Goal: Task Accomplishment & Management: Use online tool/utility

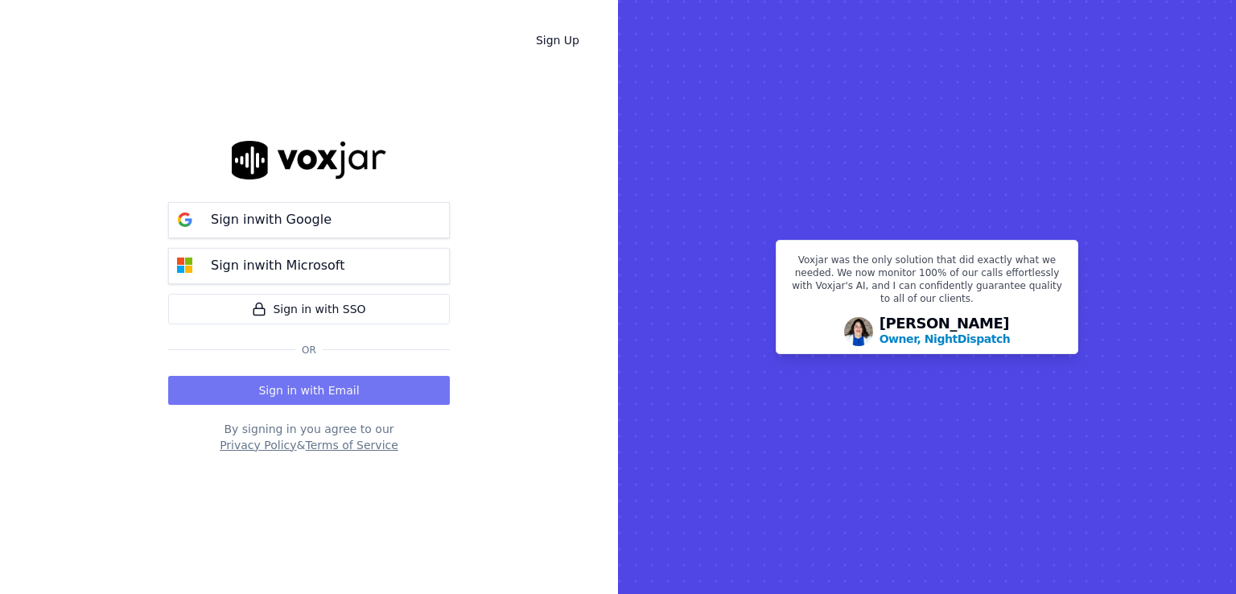
click at [348, 398] on button "Sign in with Email" at bounding box center [309, 390] width 282 height 29
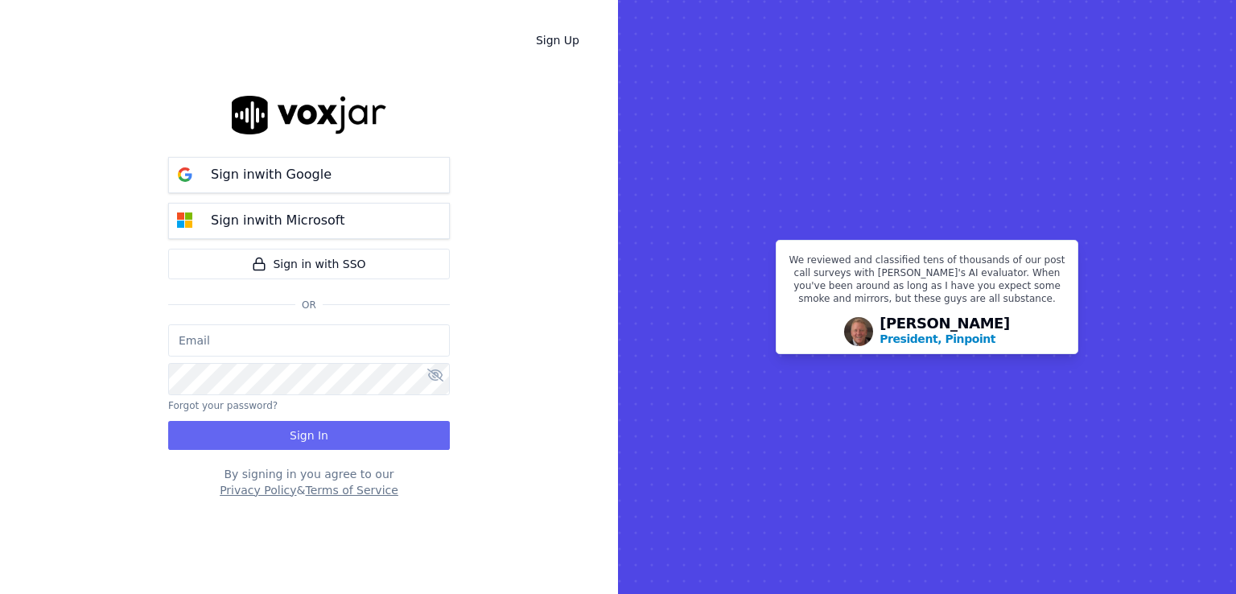
click at [296, 341] on input "email" at bounding box center [309, 340] width 282 height 32
paste input "maleman@newwavepower.net"
type input "maleman@newwavepower.net"
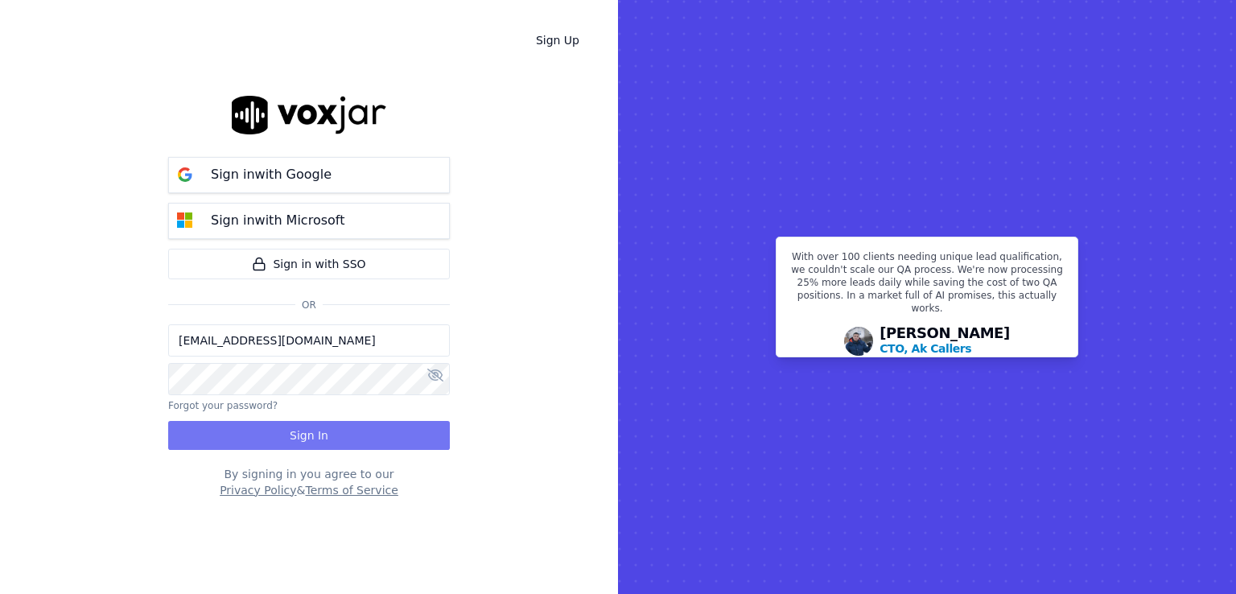
click at [235, 445] on button "Sign In" at bounding box center [309, 435] width 282 height 29
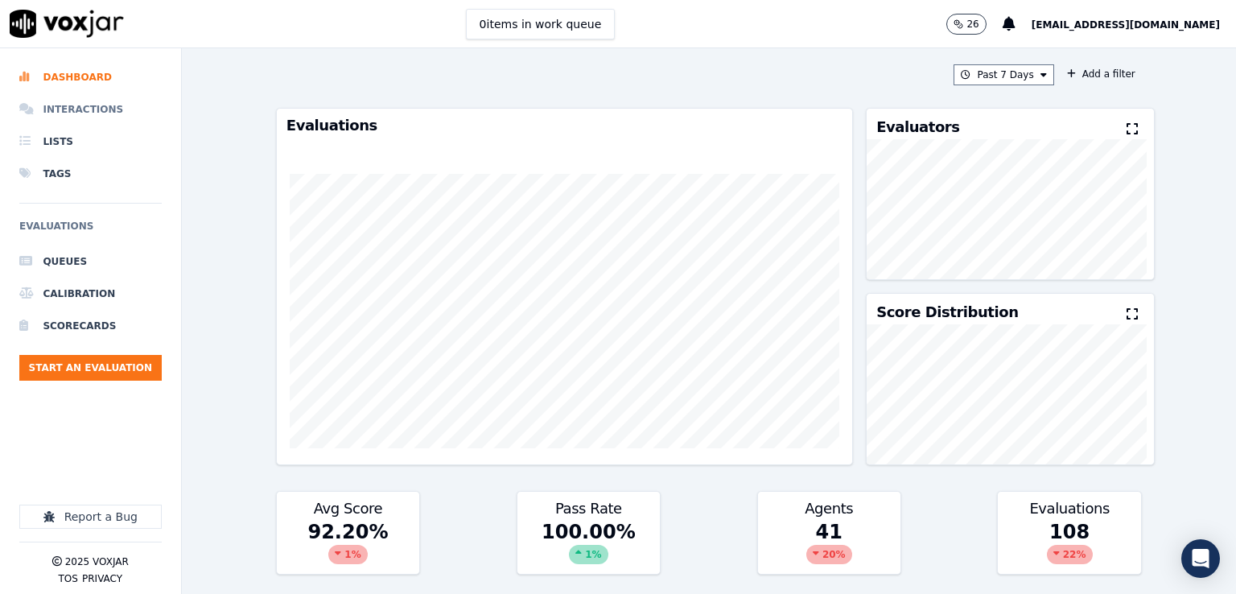
click at [94, 97] on li "Interactions" at bounding box center [90, 109] width 142 height 32
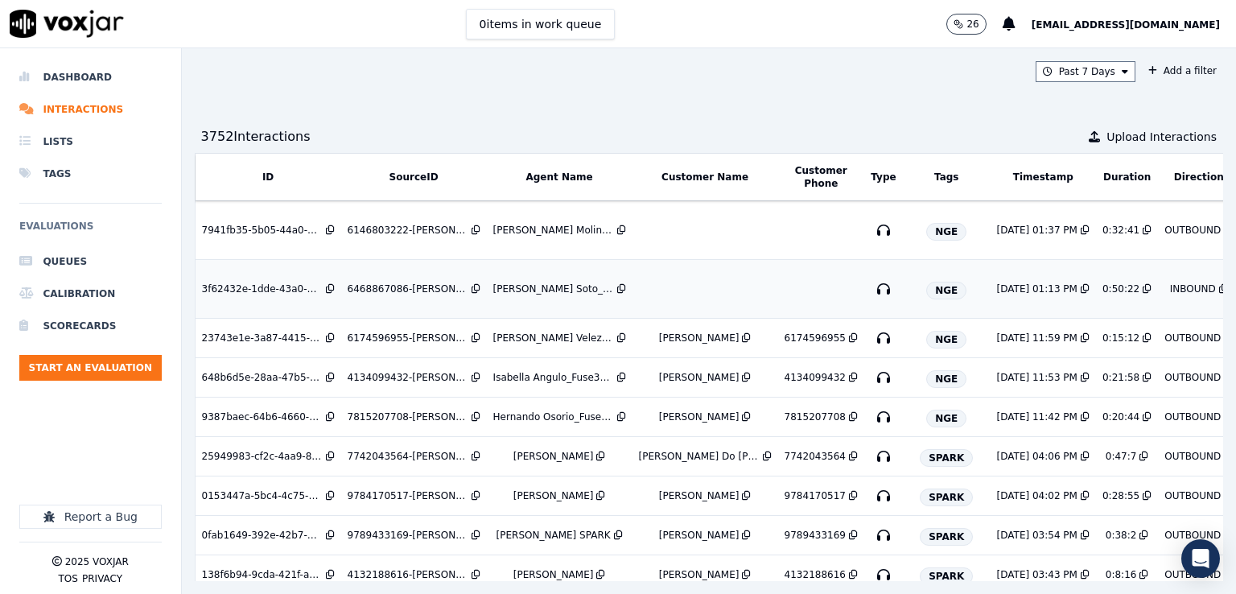
click at [726, 289] on td at bounding box center [705, 289] width 146 height 59
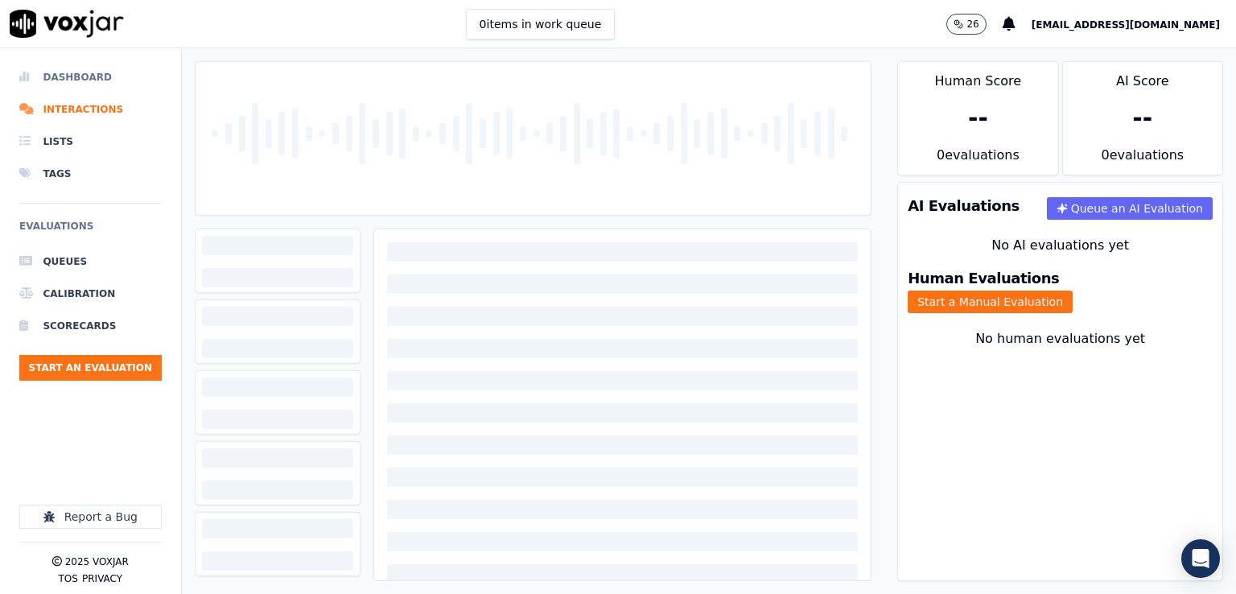
click at [93, 77] on li "Dashboard" at bounding box center [90, 77] width 142 height 32
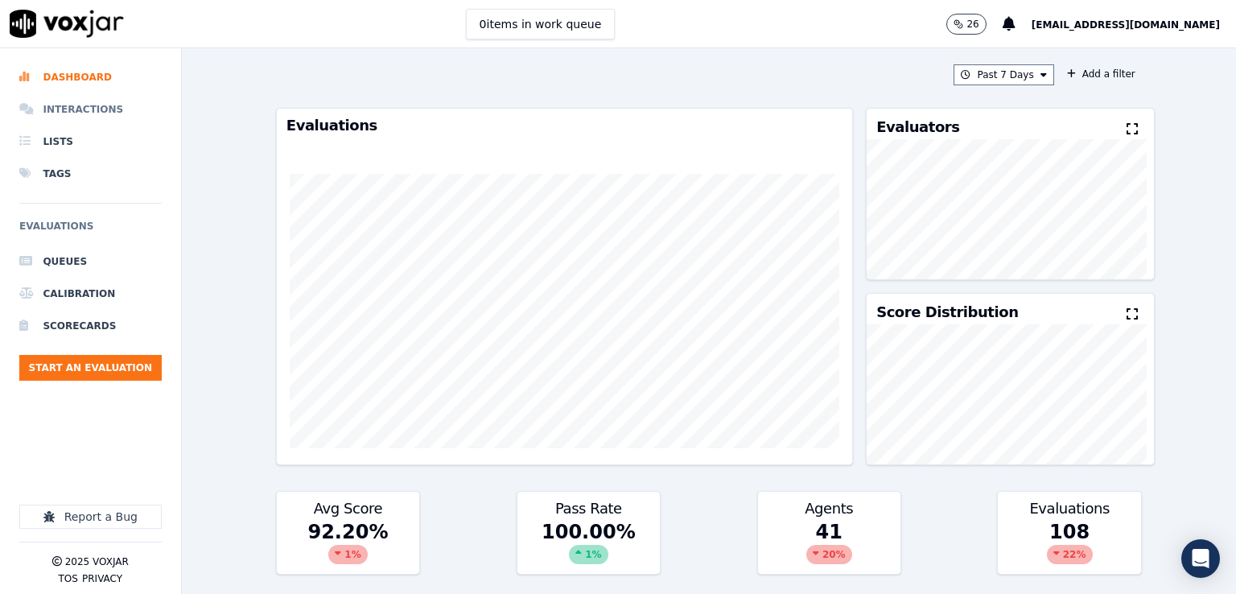
click at [94, 110] on li "Interactions" at bounding box center [90, 109] width 142 height 32
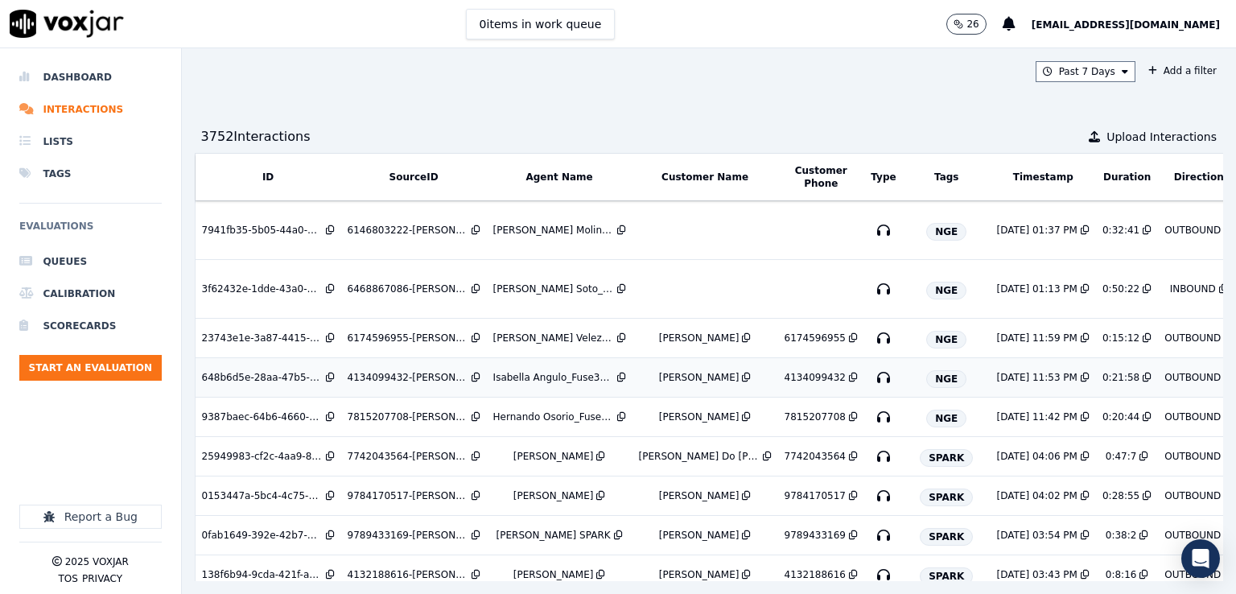
click at [560, 382] on td "Isabella Angulo_Fuse3002_NGE" at bounding box center [560, 377] width 146 height 39
click at [692, 236] on td at bounding box center [705, 230] width 146 height 59
click at [566, 419] on div "Hernando Osorio_Fuse3032_NGE" at bounding box center [553, 416] width 121 height 13
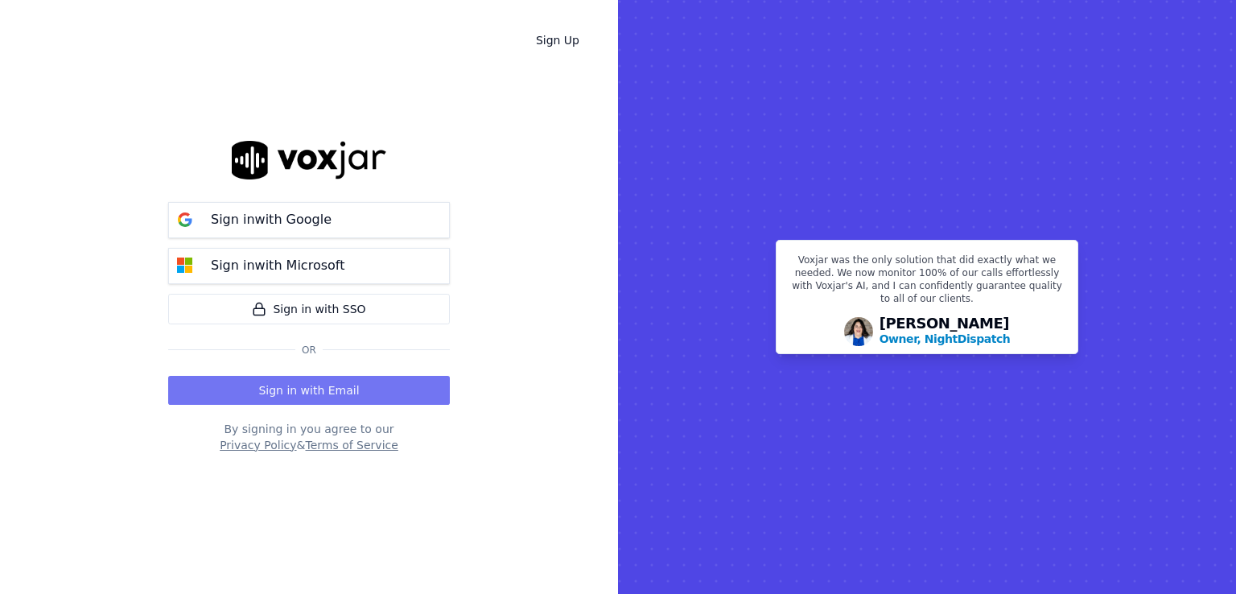
click at [329, 389] on button "Sign in with Email" at bounding box center [309, 390] width 282 height 29
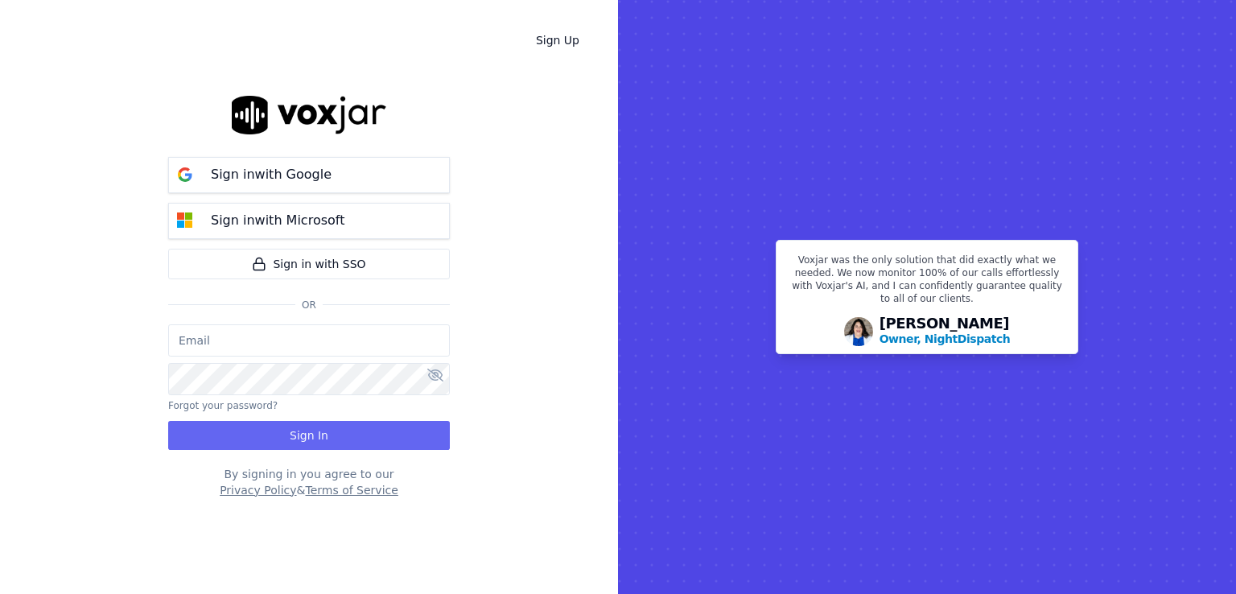
click at [224, 336] on input "email" at bounding box center [309, 340] width 282 height 32
type input "maleman@newwavepower.net"
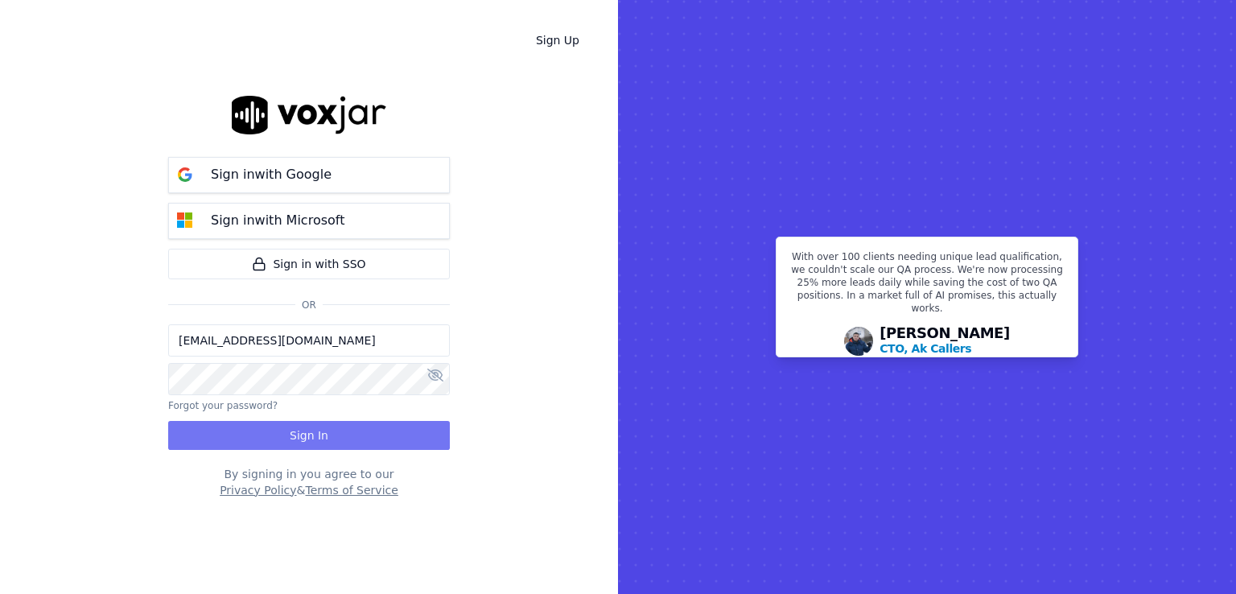
click at [237, 433] on button "Sign In" at bounding box center [309, 435] width 282 height 29
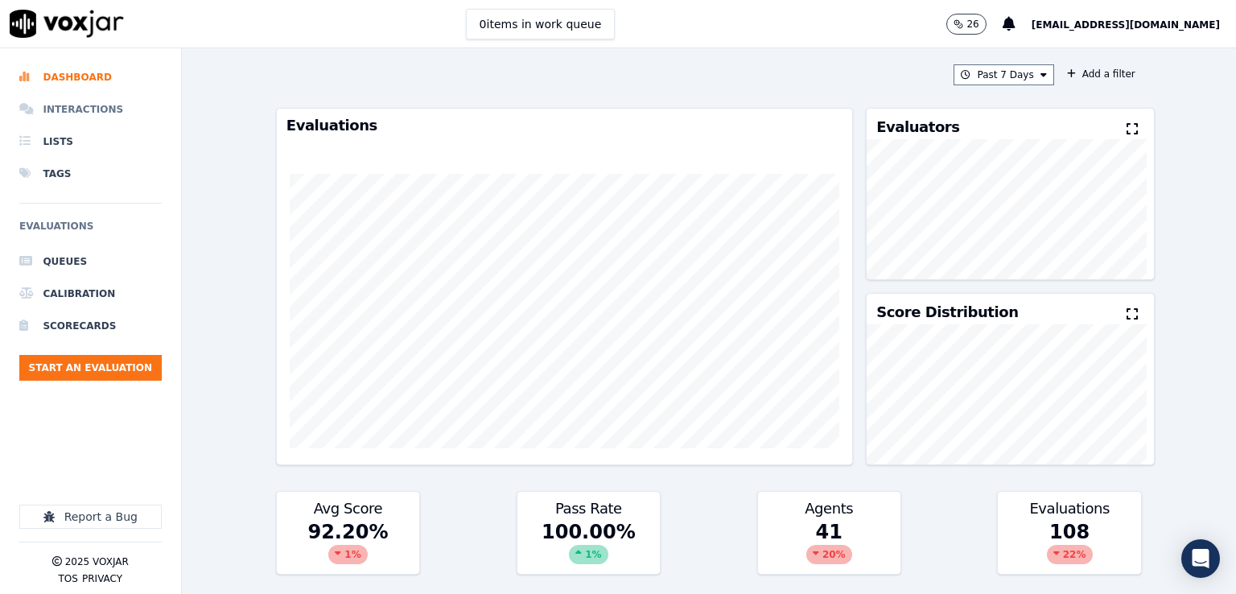
click at [80, 103] on li "Interactions" at bounding box center [90, 109] width 142 height 32
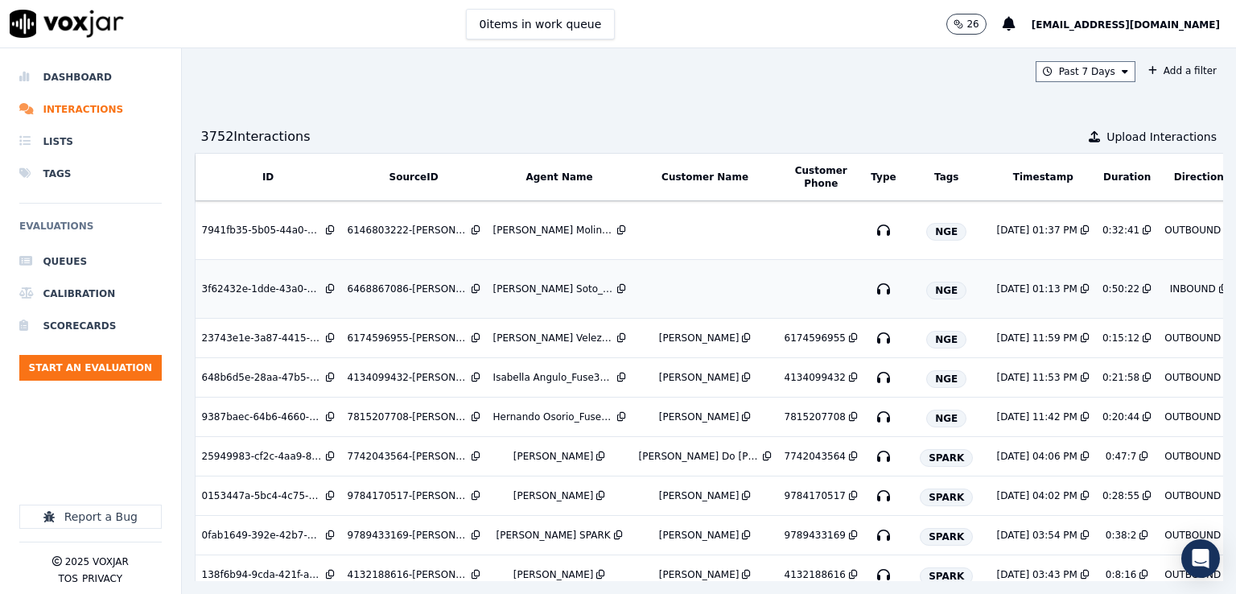
click at [697, 285] on td at bounding box center [705, 289] width 146 height 59
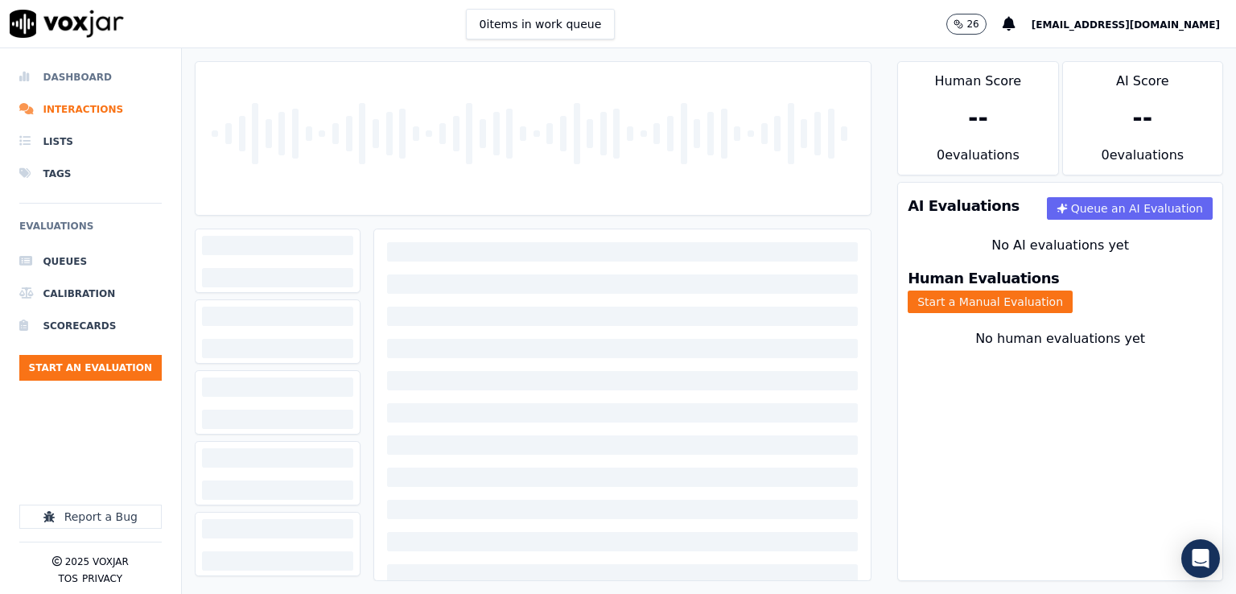
click at [84, 80] on li "Dashboard" at bounding box center [90, 77] width 142 height 32
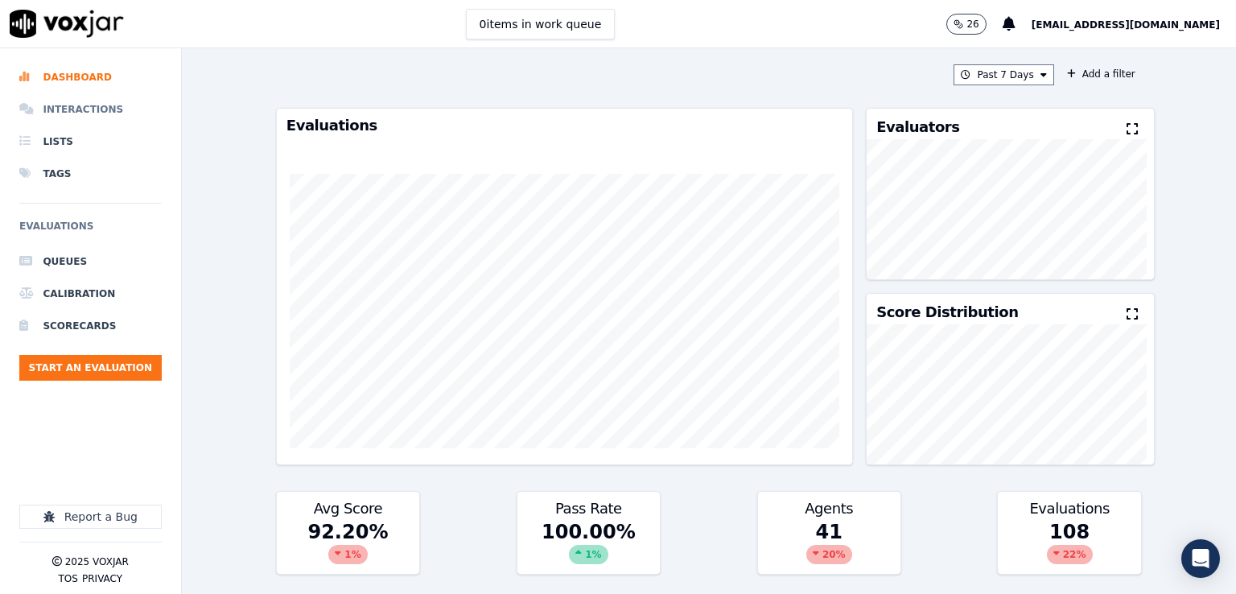
click at [85, 112] on li "Interactions" at bounding box center [90, 109] width 142 height 32
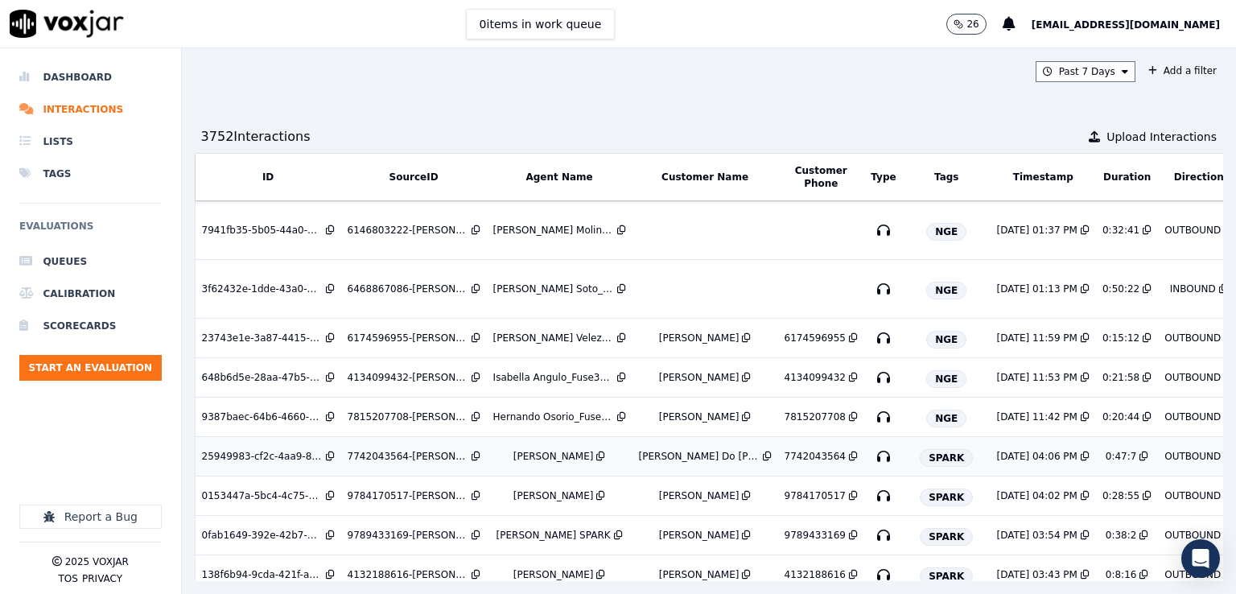
click at [518, 460] on div "Isabella Angulo_IAnguloNWFG_SPARK" at bounding box center [553, 456] width 80 height 13
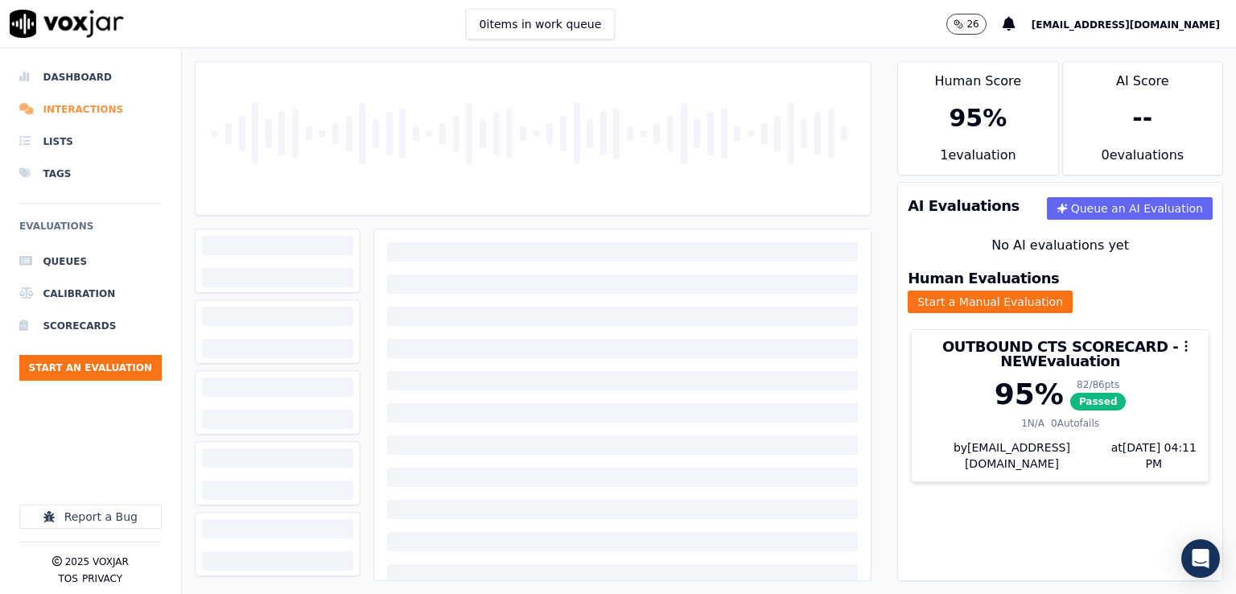
click at [91, 108] on li "Interactions" at bounding box center [90, 109] width 142 height 32
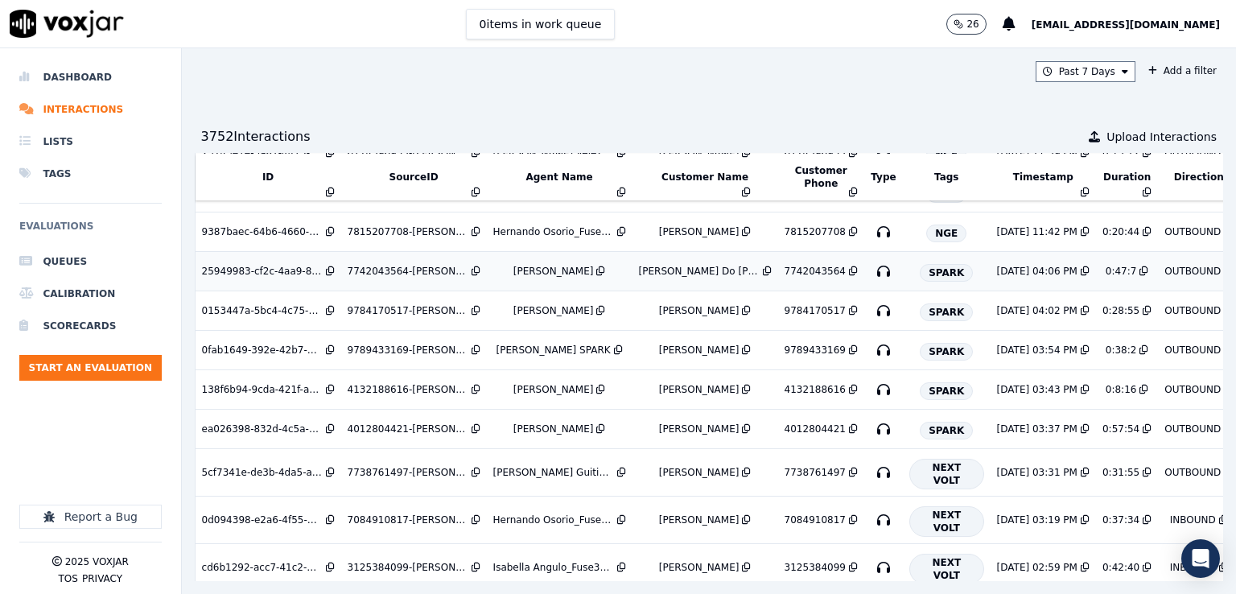
scroll to position [322, 0]
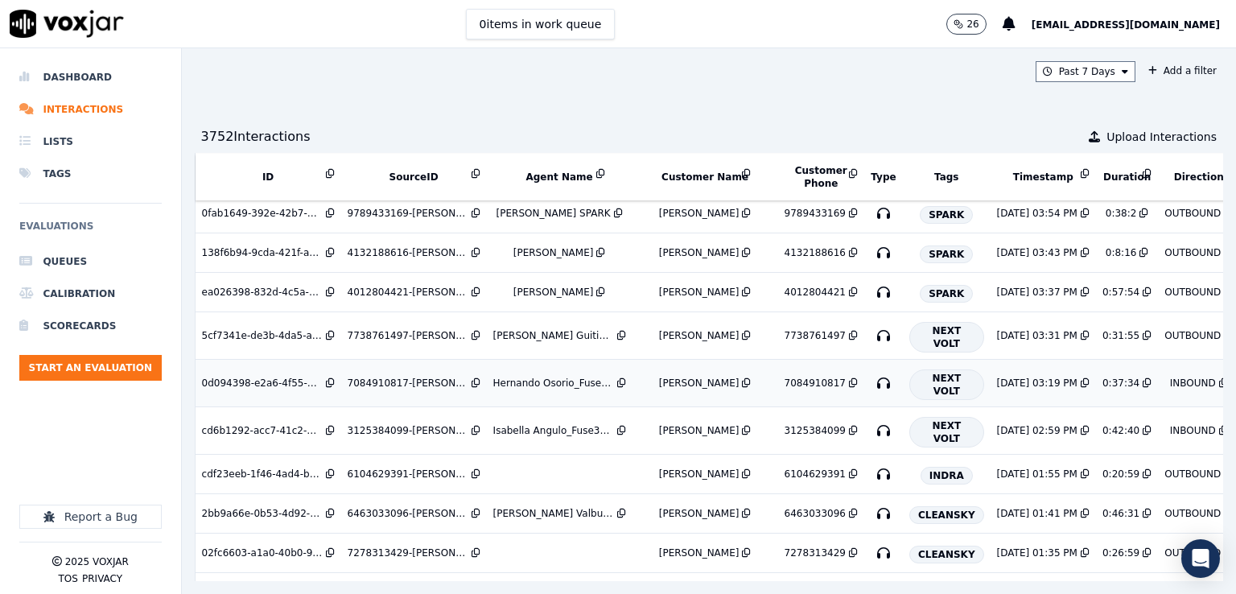
click at [531, 376] on div "Hernando Osorio_Fuse3032_NGE" at bounding box center [553, 382] width 121 height 13
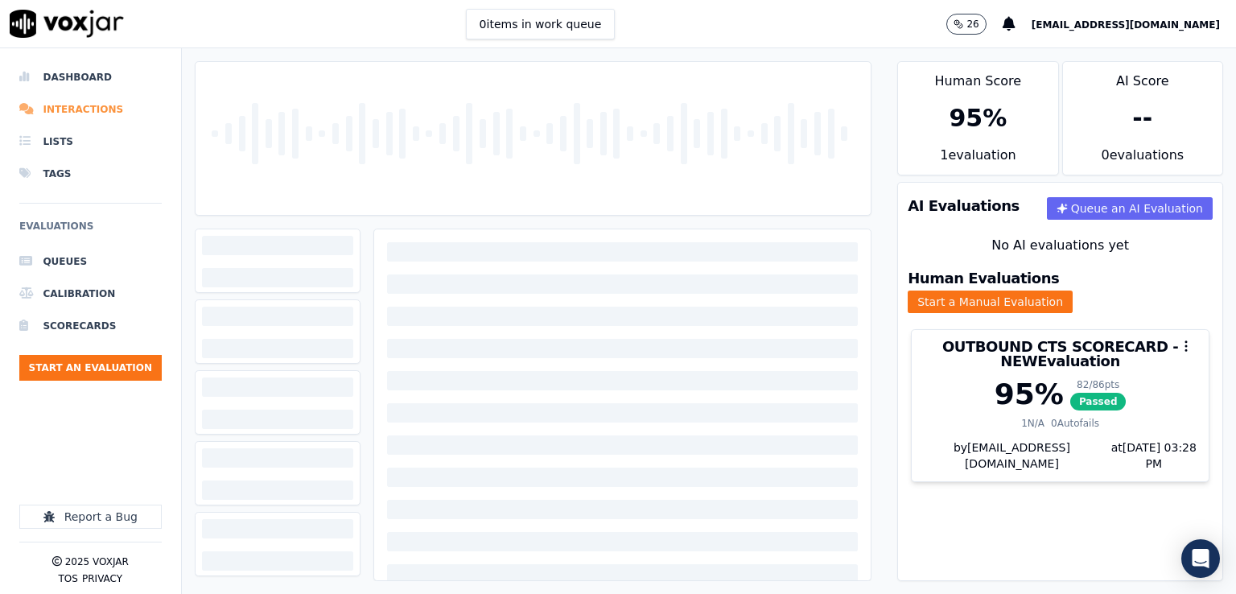
click at [86, 105] on li "Interactions" at bounding box center [90, 109] width 142 height 32
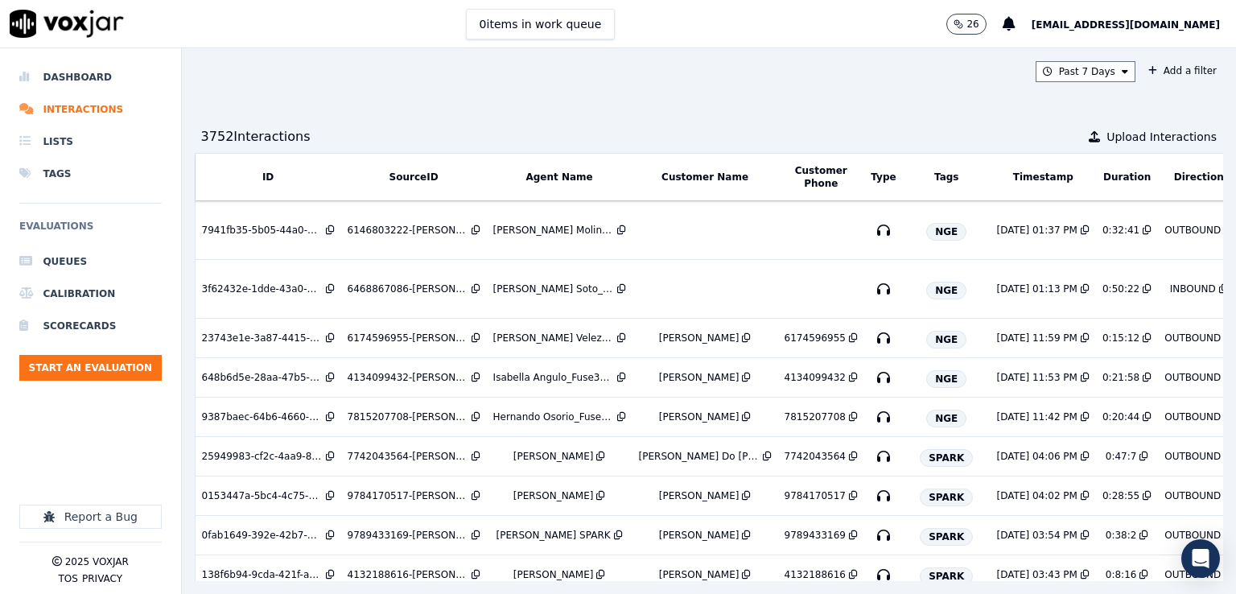
scroll to position [0, 125]
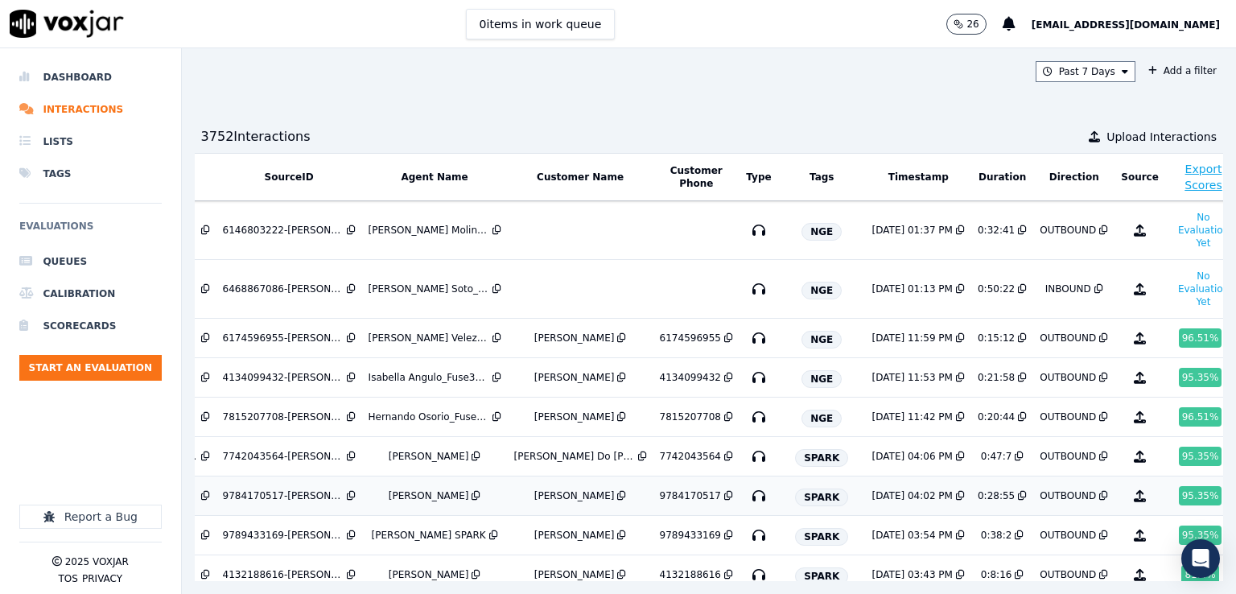
click at [1178, 491] on div "95.35 %" at bounding box center [1199, 495] width 43 height 19
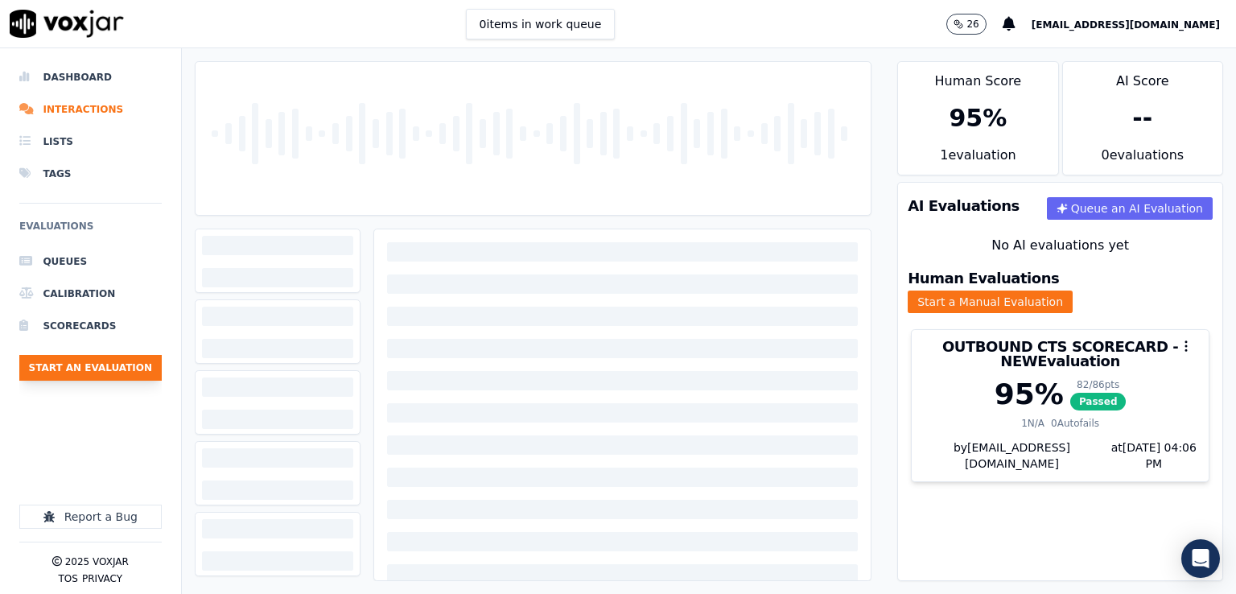
click at [111, 366] on button "Start an Evaluation" at bounding box center [90, 368] width 142 height 26
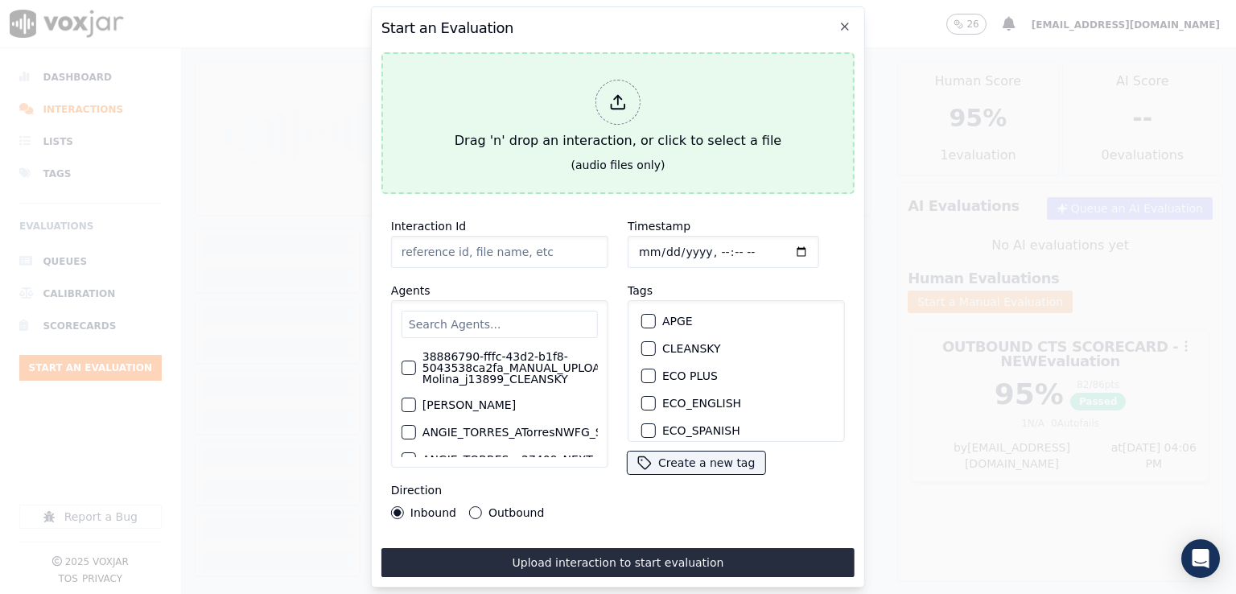
click at [618, 104] on icon at bounding box center [618, 102] width 18 height 18
type input "20250827-125044_7815183225-LUIS GUTIERREZ all.mp3"
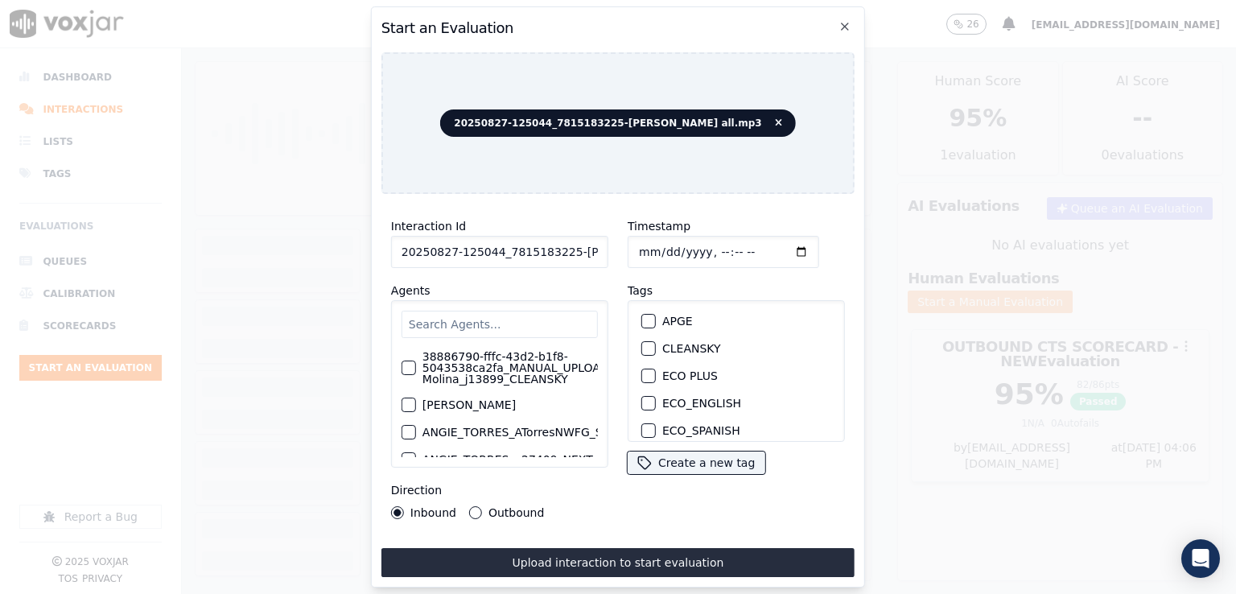
click at [537, 318] on input "text" at bounding box center [499, 324] width 196 height 27
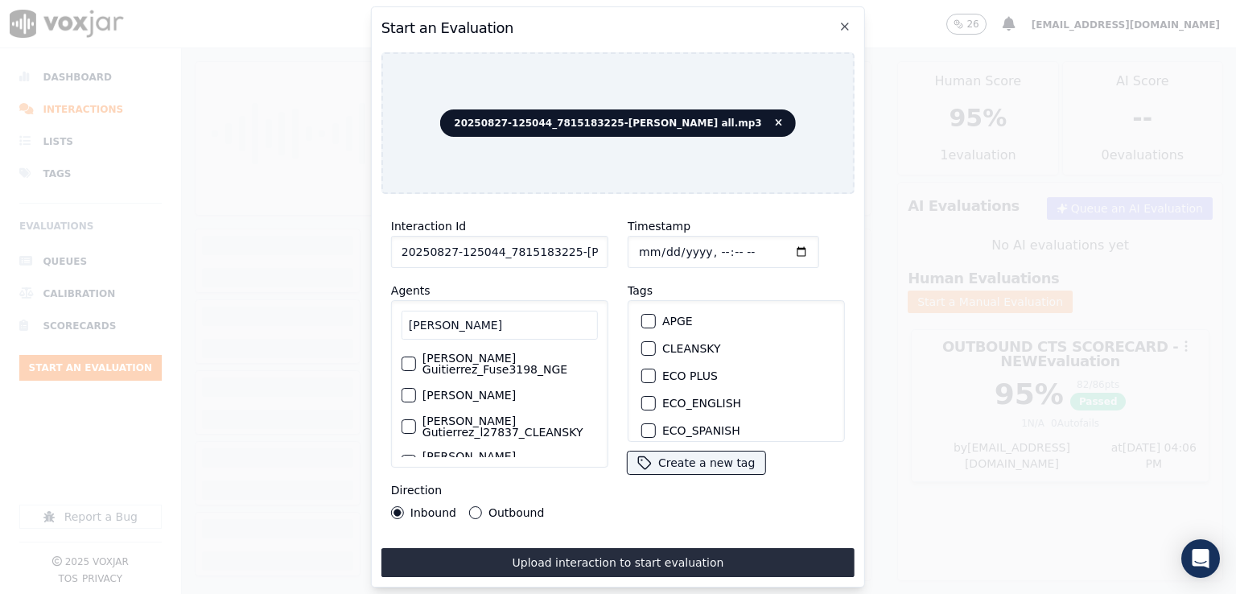
type input "luis gu"
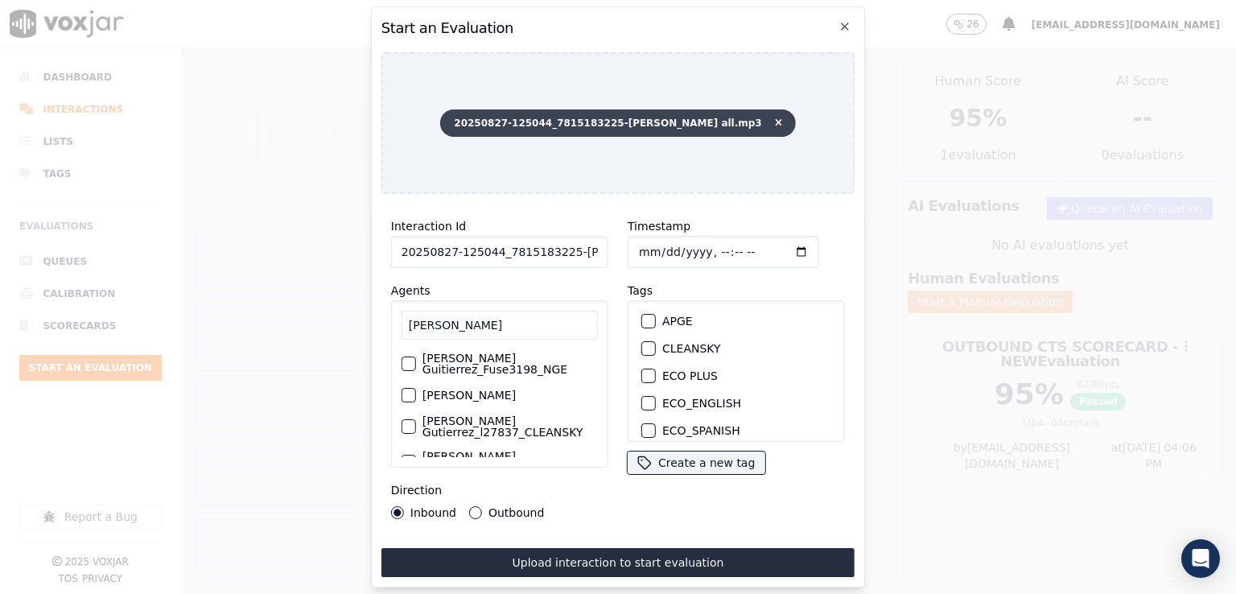
click at [775, 118] on icon at bounding box center [778, 123] width 7 height 10
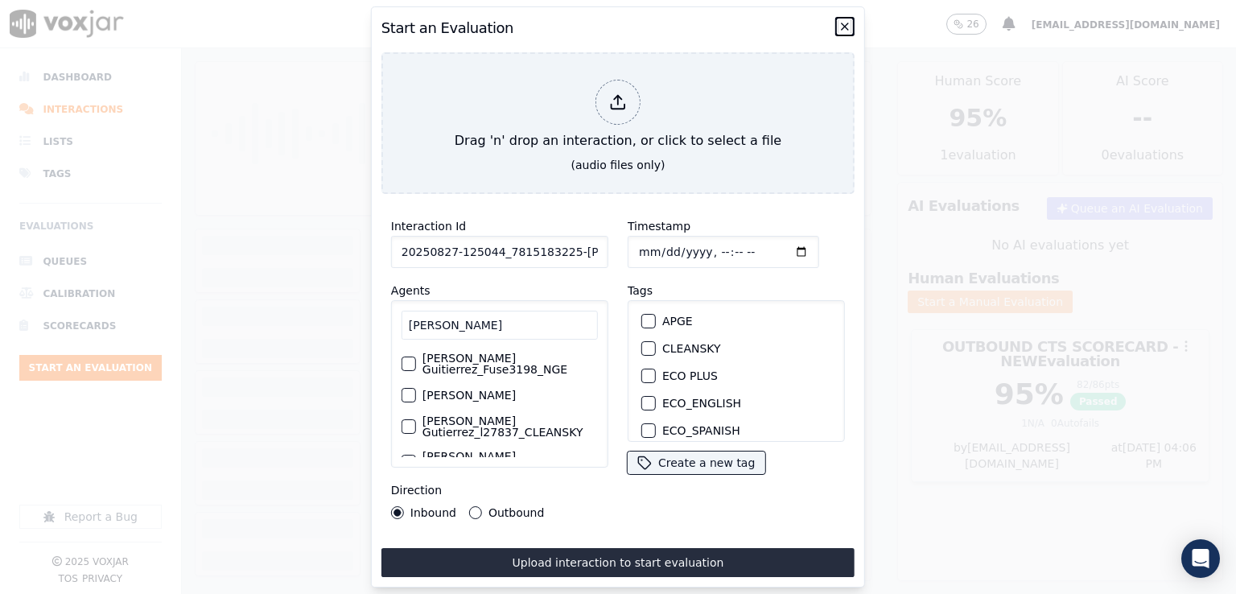
click at [849, 20] on icon "button" at bounding box center [844, 26] width 13 height 13
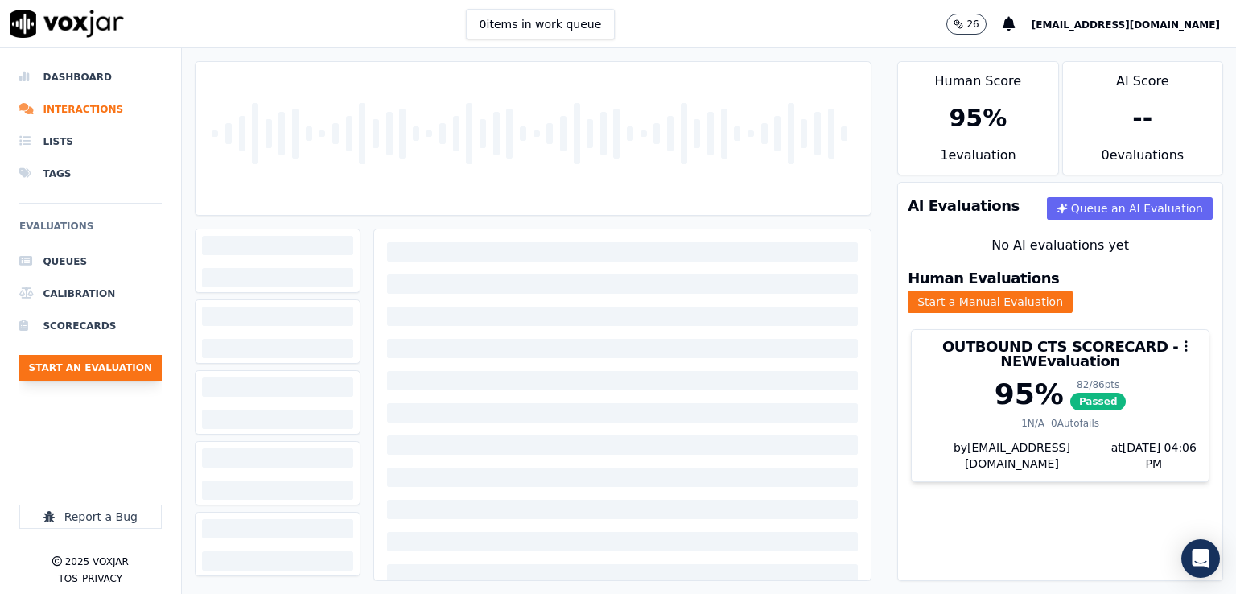
click at [68, 365] on button "Start an Evaluation" at bounding box center [90, 368] width 142 height 26
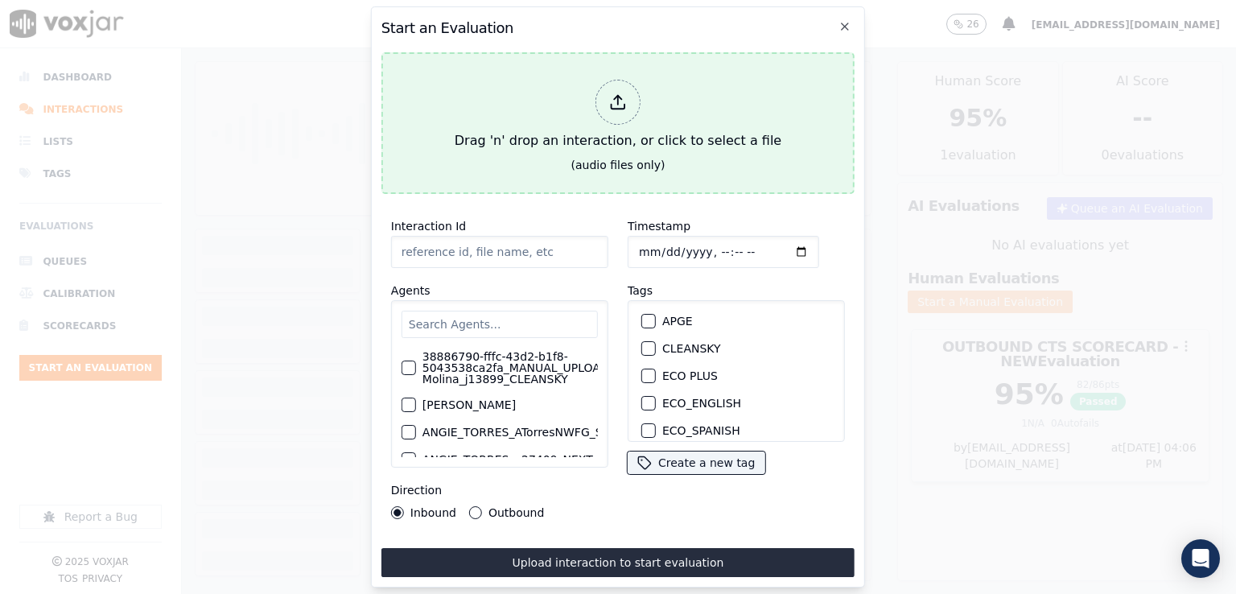
click at [633, 93] on div at bounding box center [617, 102] width 45 height 45
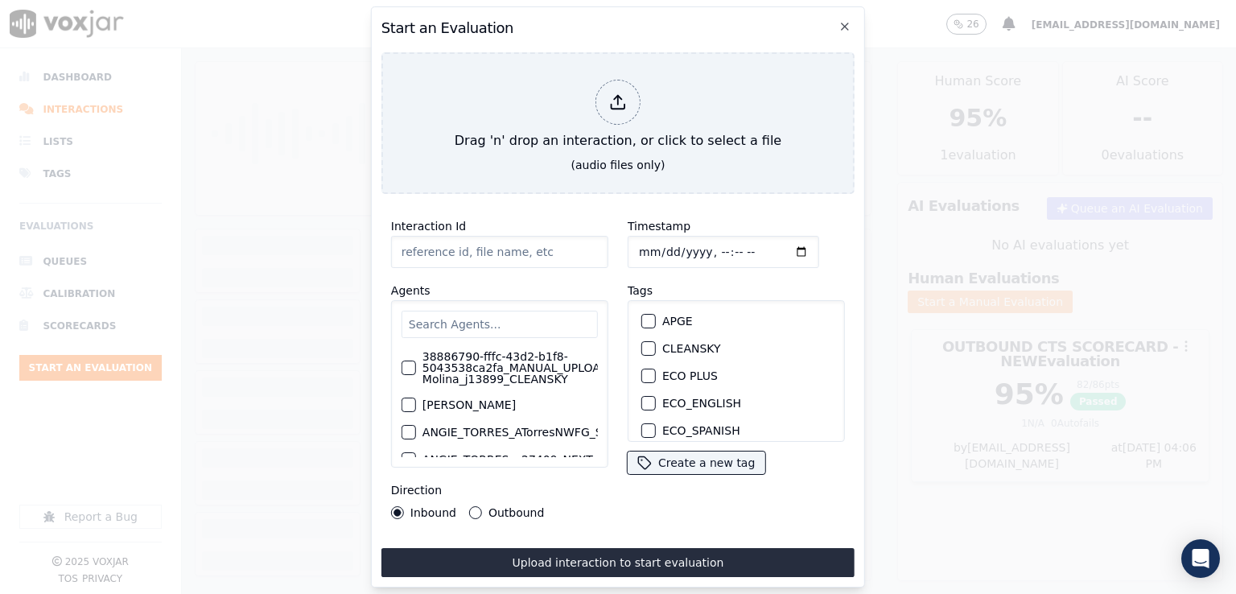
type input "20250827-125044_7815183225-LUIS GUTIERREZ all.mp3"
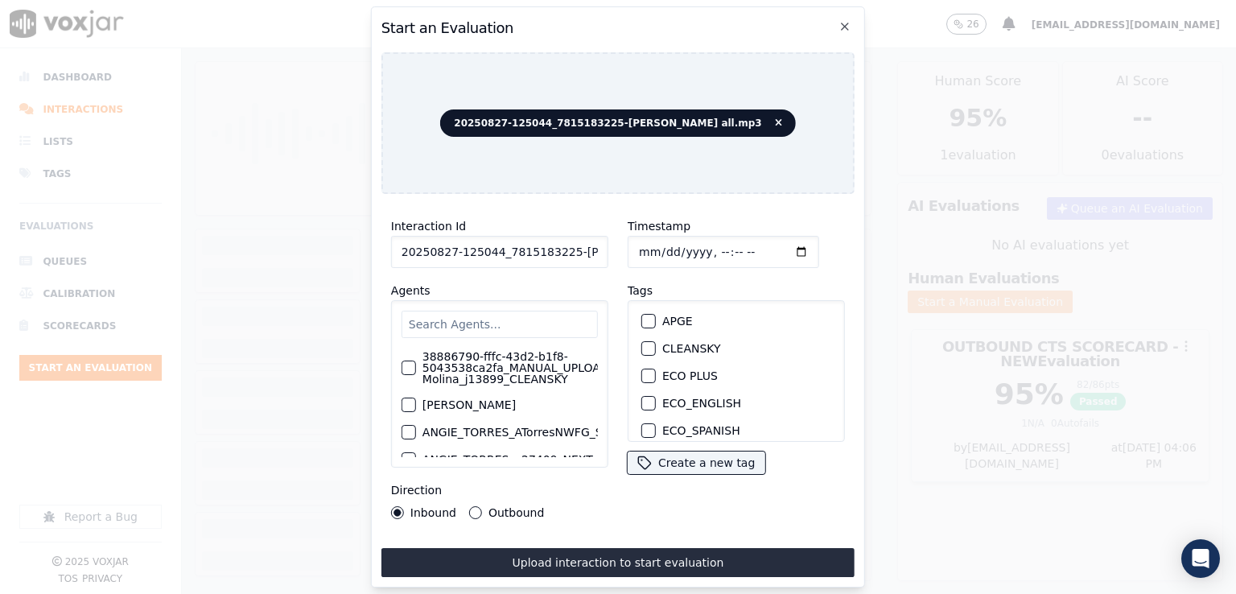
click at [494, 300] on div "38886790-fffc-43d2-b1f8-5043538ca2fa_MANUAL_UPLOAD_Juliana Molina_j13899_CLEANS…" at bounding box center [499, 383] width 217 height 167
click at [493, 319] on input "text" at bounding box center [499, 324] width 196 height 27
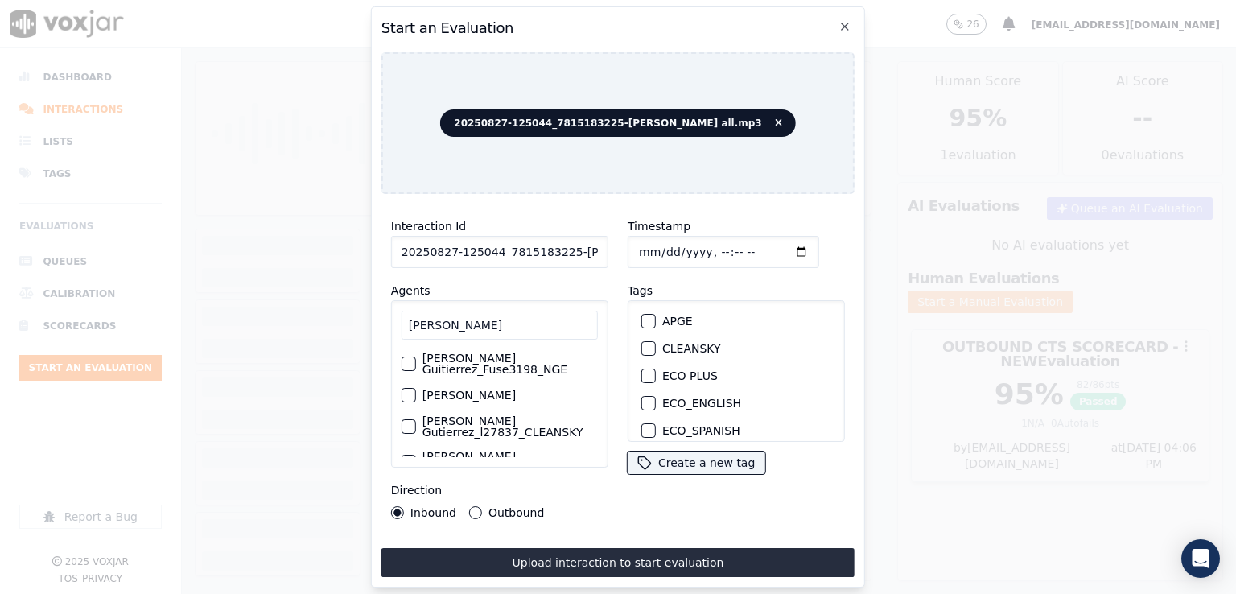
type input "luis g"
click at [478, 425] on label "Luis Gutierrez_l27837_CLEANSKY" at bounding box center [509, 426] width 175 height 23
click at [416, 425] on button "Luis Gutierrez_l27837_CLEANSKY" at bounding box center [408, 426] width 14 height 14
click at [644, 343] on div "button" at bounding box center [647, 348] width 11 height 11
click at [753, 242] on input "Timestamp" at bounding box center [722, 252] width 191 height 32
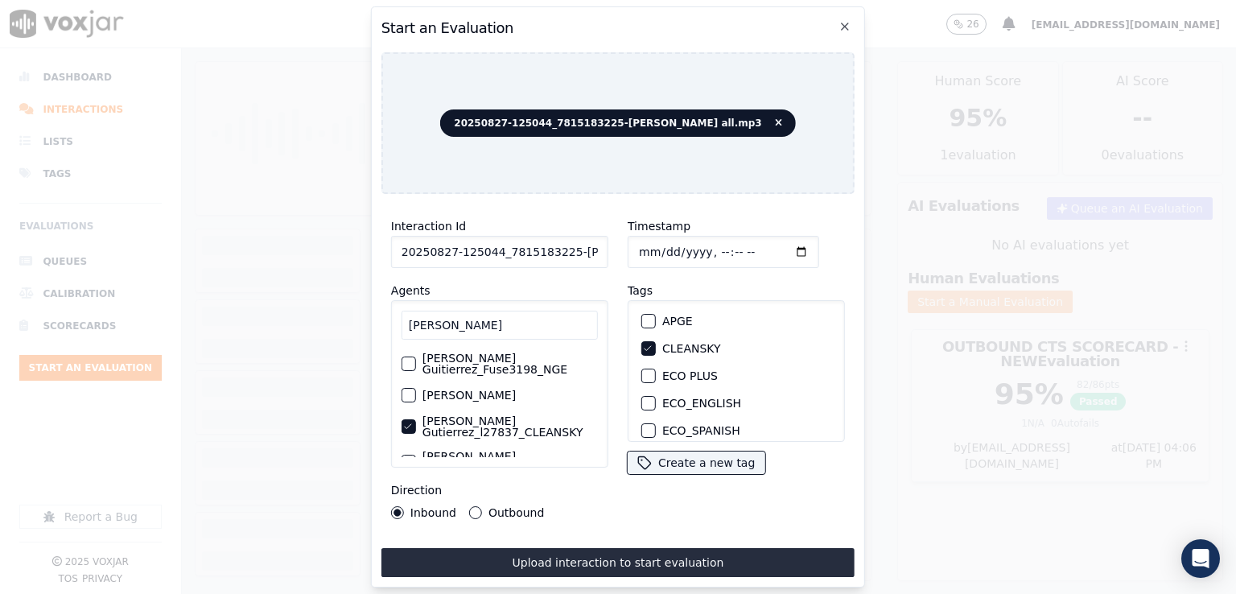
type input "2025-08-27T02:21"
click at [471, 506] on button "Outbound" at bounding box center [475, 512] width 13 height 13
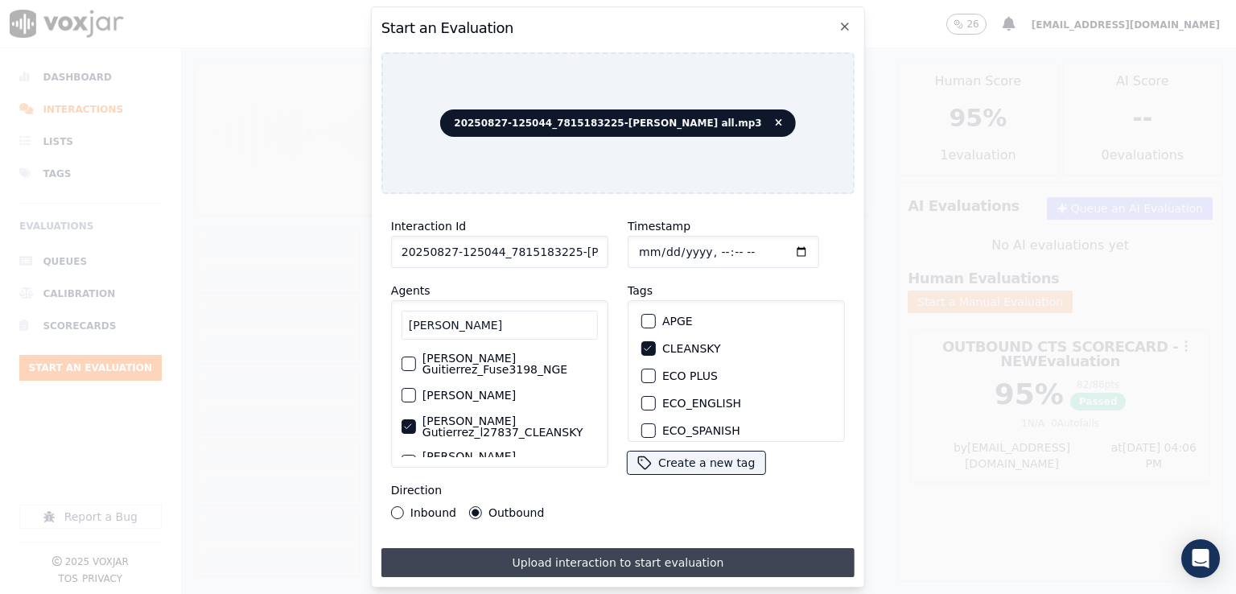
click at [588, 557] on button "Upload interaction to start evaluation" at bounding box center [617, 562] width 473 height 29
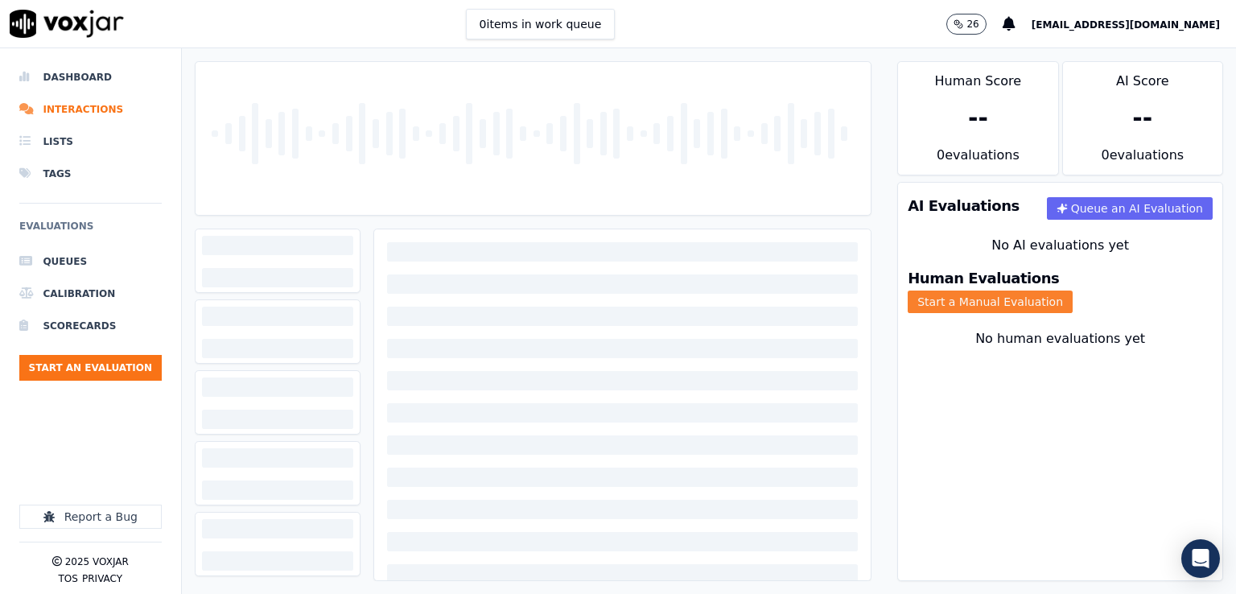
click at [1072, 290] on button "Start a Manual Evaluation" at bounding box center [989, 301] width 165 height 23
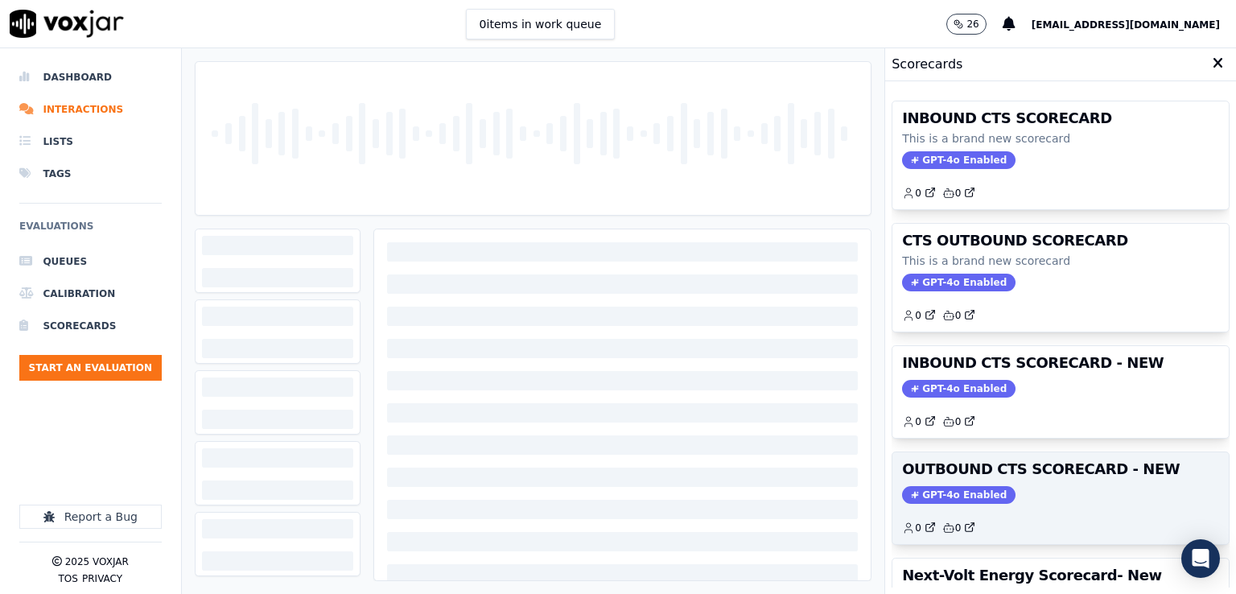
click at [941, 486] on span "GPT-4o Enabled" at bounding box center [958, 495] width 113 height 18
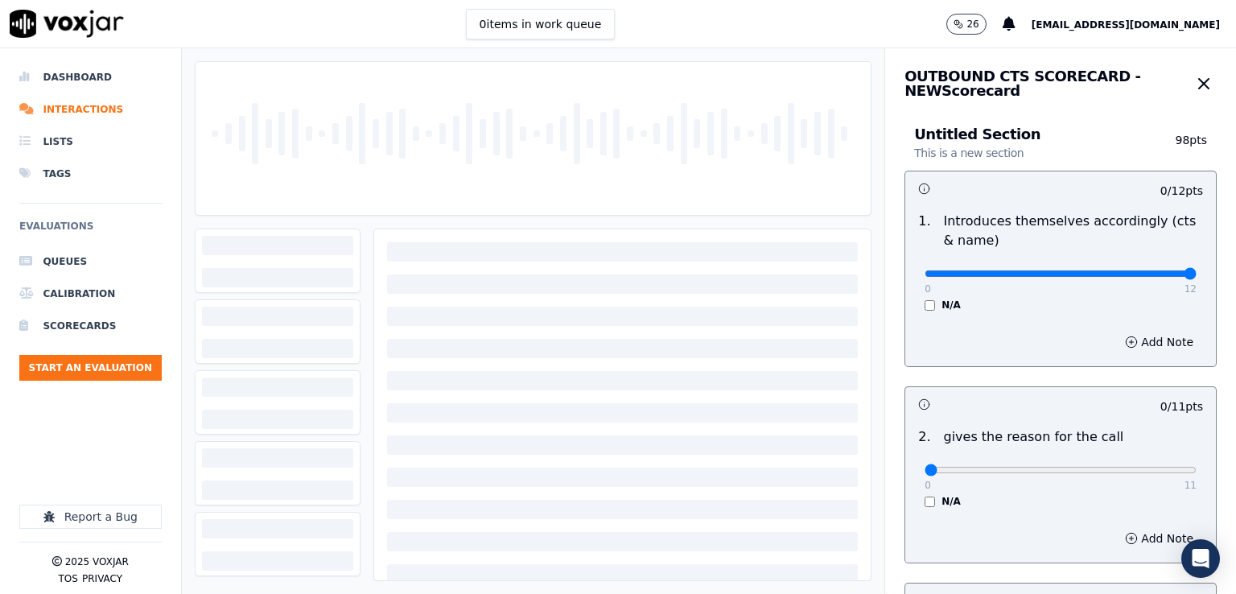
drag, startPoint x: 911, startPoint y: 269, endPoint x: 1235, endPoint y: 267, distance: 323.4
type input "12"
click at [1196, 270] on input "range" at bounding box center [1060, 273] width 272 height 6
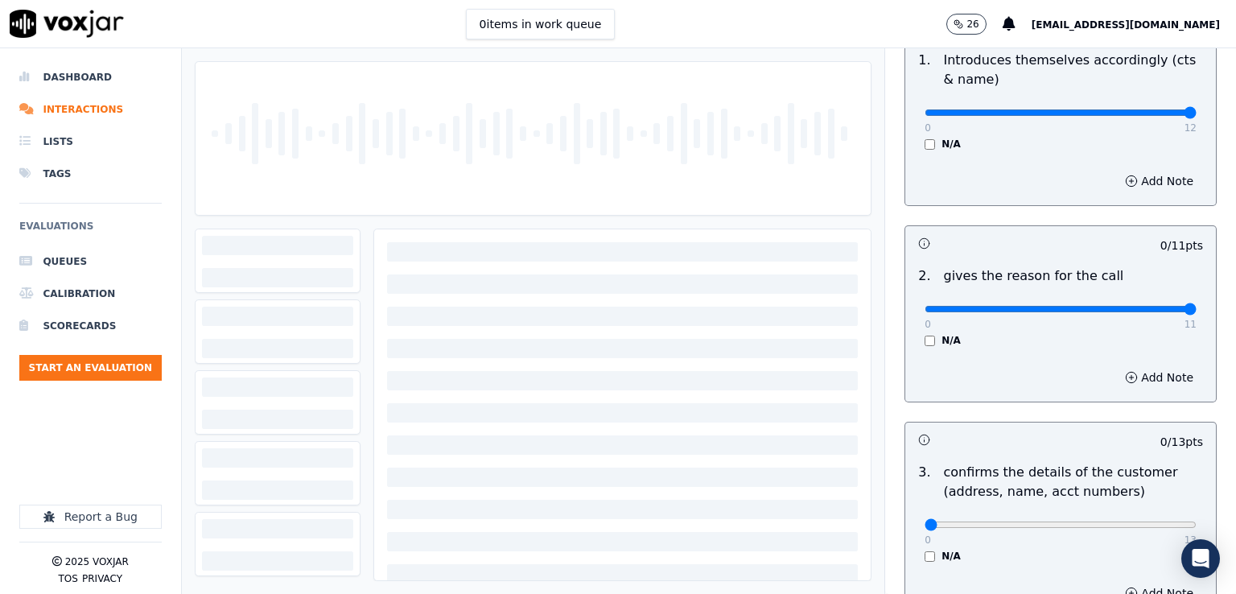
drag, startPoint x: 915, startPoint y: 308, endPoint x: 1235, endPoint y: 302, distance: 320.2
type input "11"
click at [1196, 116] on input "range" at bounding box center [1060, 112] width 272 height 6
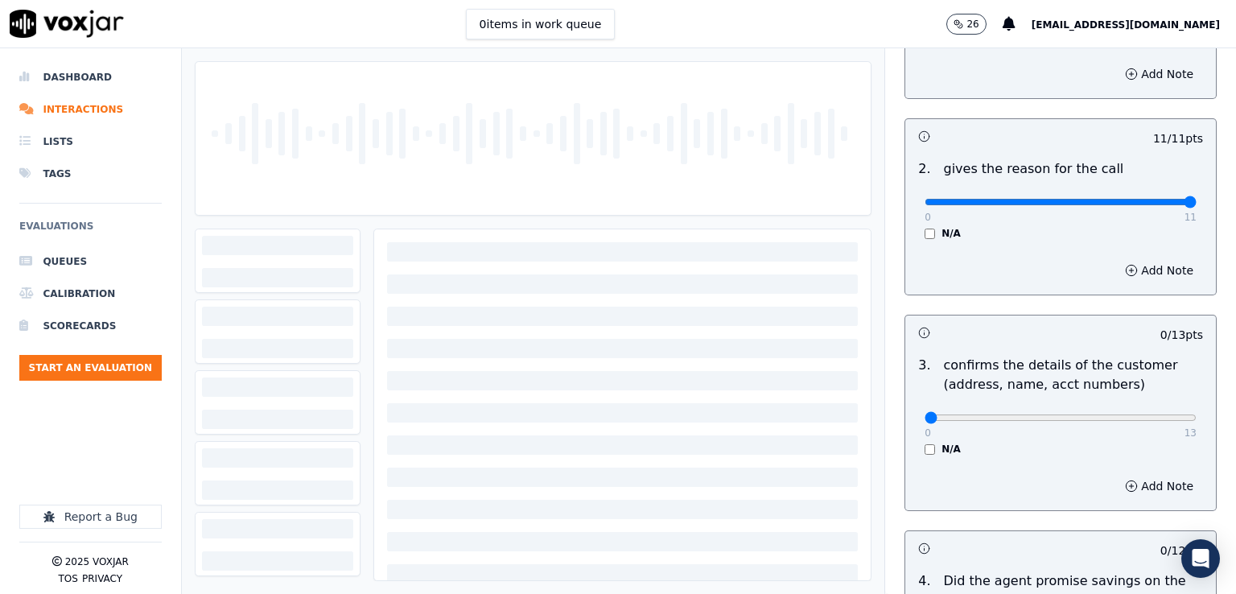
scroll to position [402, 0]
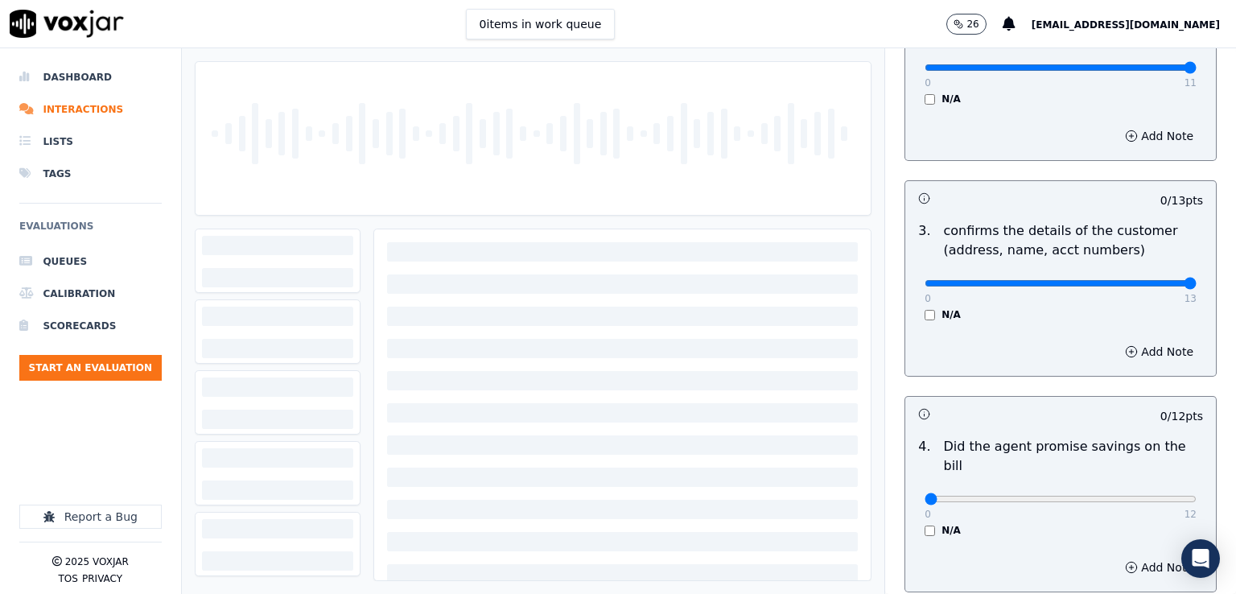
drag, startPoint x: 1166, startPoint y: 294, endPoint x: 1234, endPoint y: 301, distance: 67.9
type input "13"
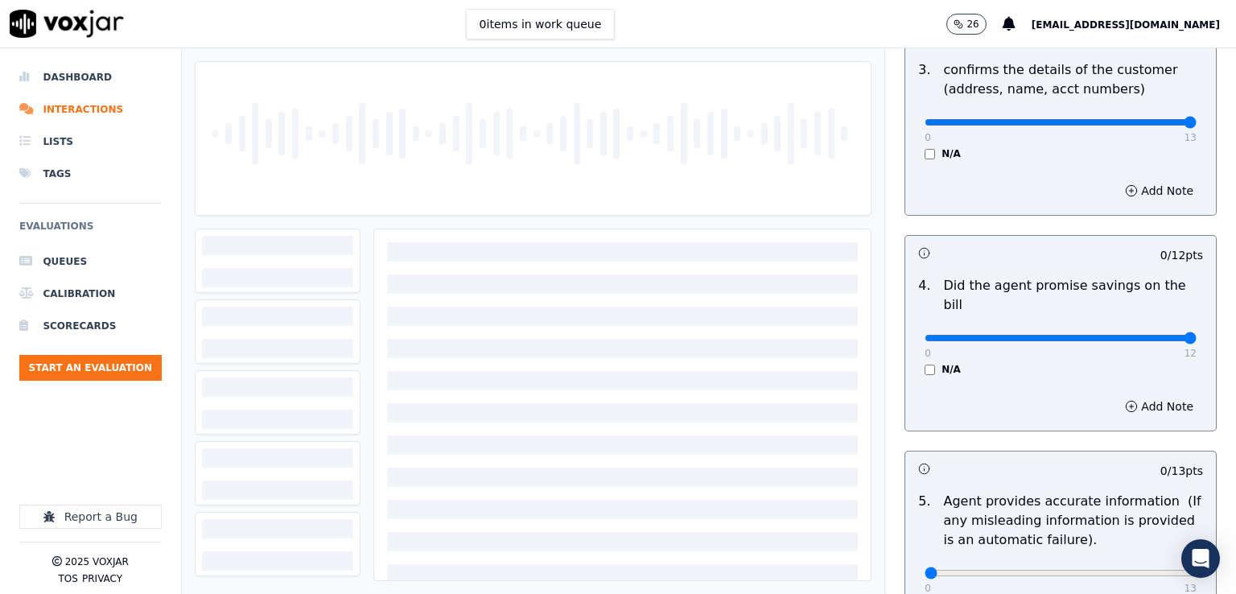
drag, startPoint x: 912, startPoint y: 315, endPoint x: 1235, endPoint y: 315, distance: 322.6
type input "12"
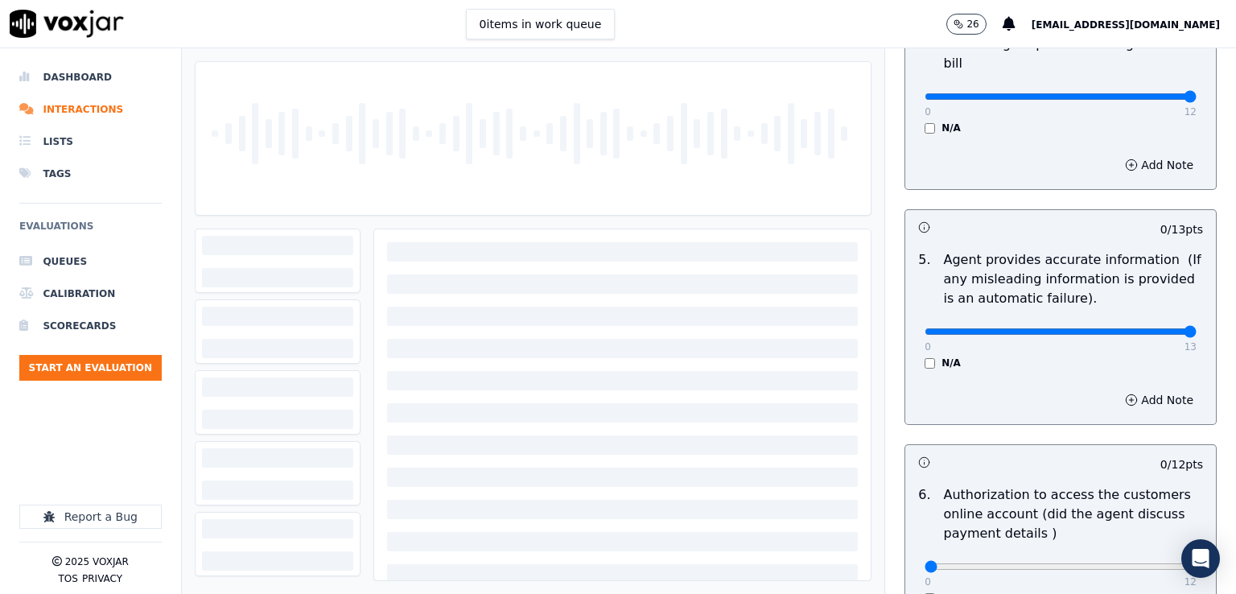
drag, startPoint x: 919, startPoint y: 307, endPoint x: 1235, endPoint y: 308, distance: 316.1
type input "13"
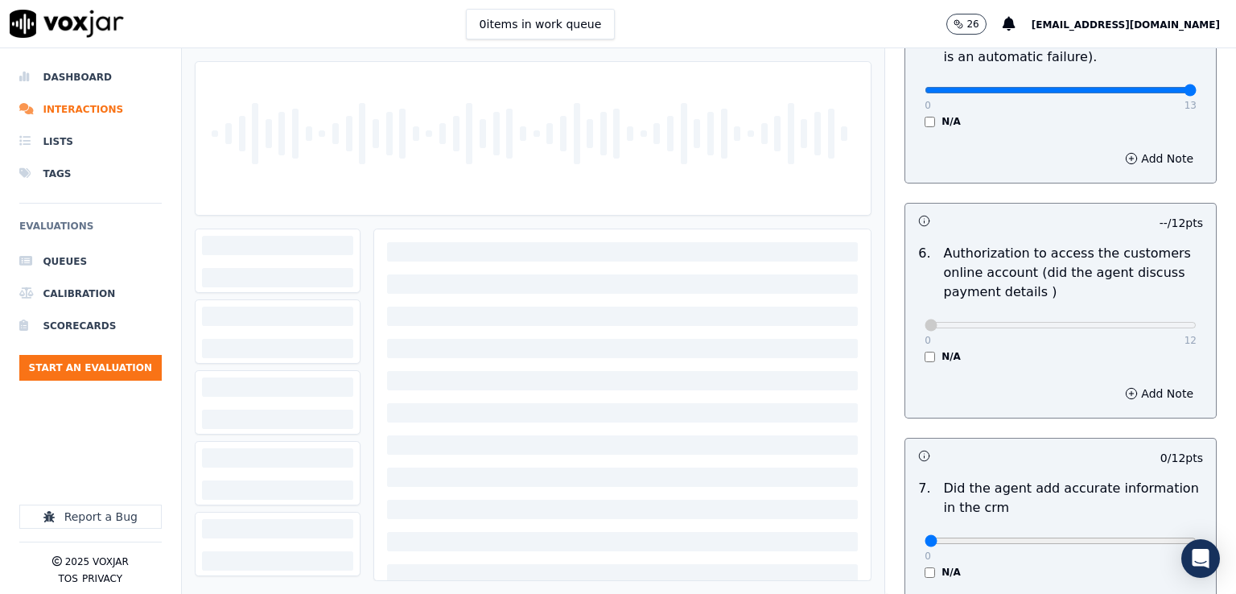
scroll to position [1207, 0]
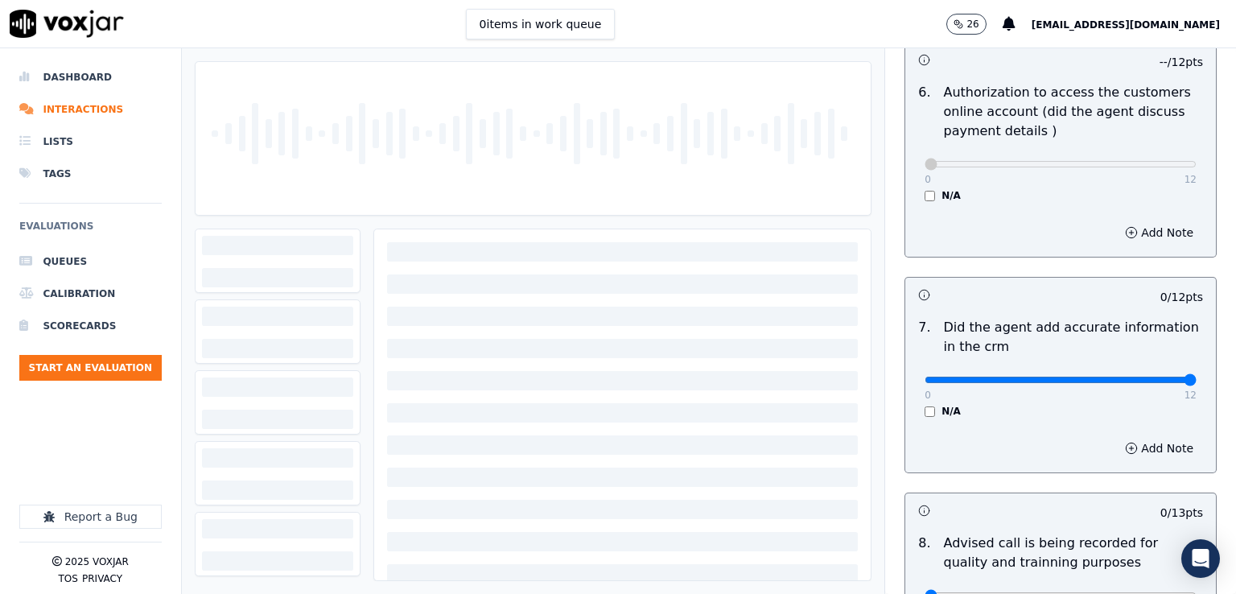
drag, startPoint x: 918, startPoint y: 356, endPoint x: 1235, endPoint y: 356, distance: 316.9
type input "12"
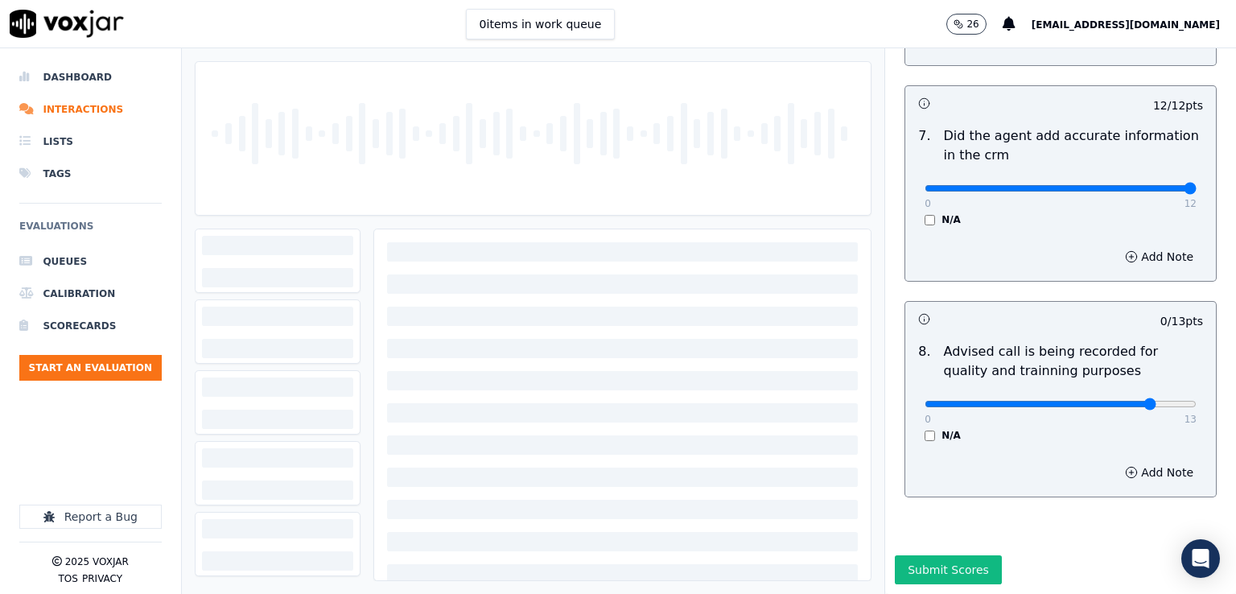
type input "10"
click at [936, 555] on button "Submit Scores" at bounding box center [948, 569] width 107 height 29
click at [80, 111] on li "Interactions" at bounding box center [90, 109] width 142 height 32
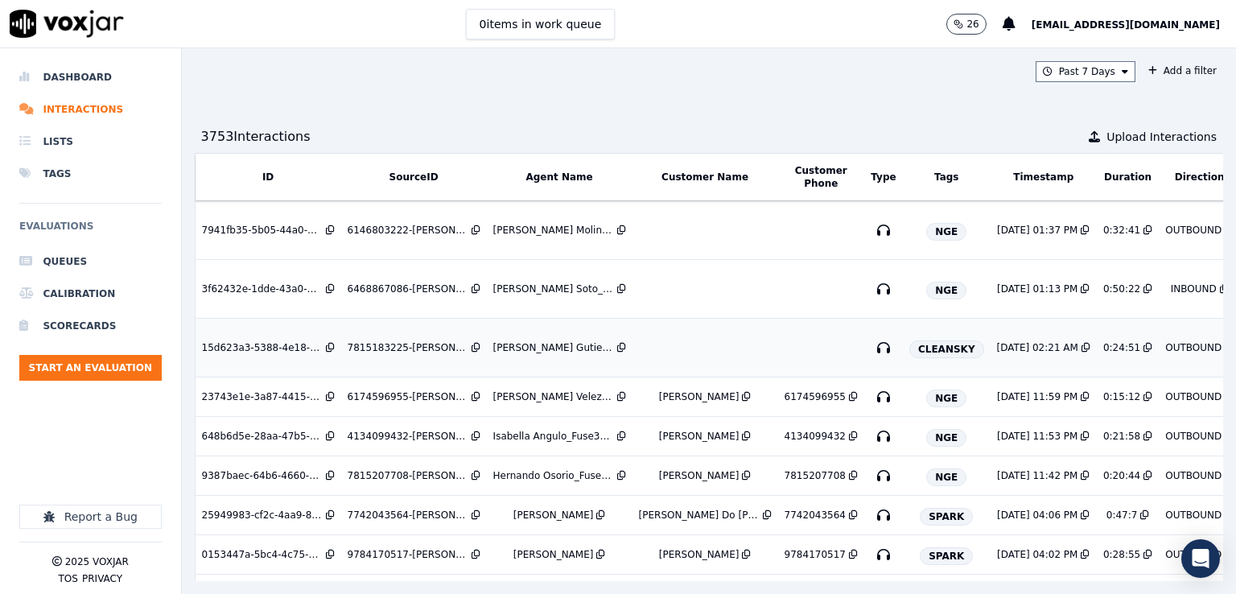
click at [719, 348] on td at bounding box center [705, 348] width 146 height 59
click at [708, 397] on div "Carlos Martinez Dias" at bounding box center [699, 396] width 80 height 13
click at [668, 512] on div "Paola Do Carmon" at bounding box center [699, 514] width 121 height 13
click at [559, 508] on div "Isabella Angulo_IAnguloNWFG_SPARK" at bounding box center [553, 514] width 80 height 13
